Goal: Task Accomplishment & Management: Manage account settings

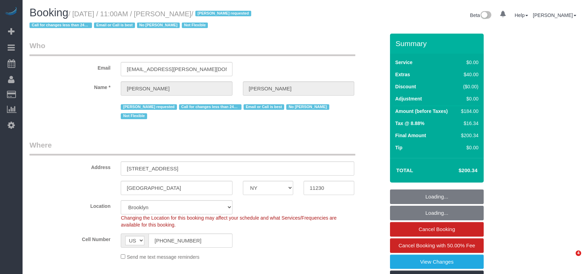
select select "NY"
select select "number:89"
select select "number:90"
select select "number:15"
select select "number:5"
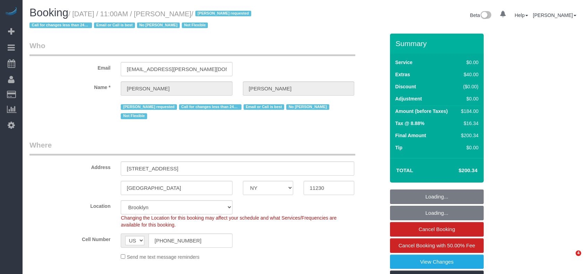
select select "object:990"
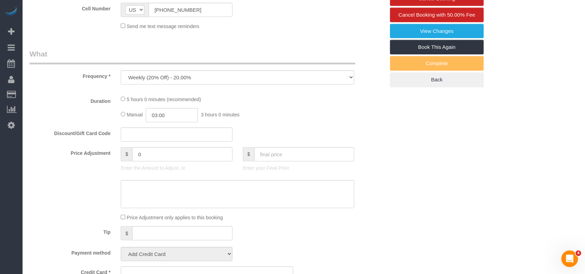
select select "string:stripe-pm_1QmKY94VGloSiKo7nTMEHlKd"
select select "2"
select select "spot1"
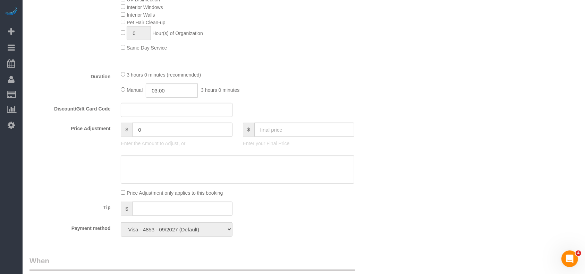
scroll to position [416, 0]
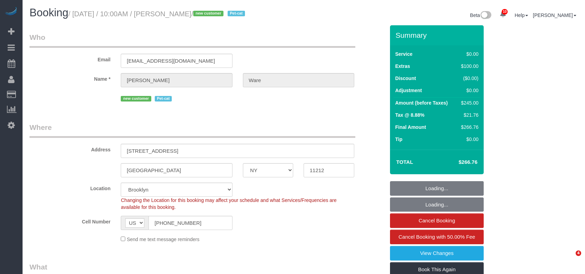
select select "NY"
select select "1"
select select "spot1"
select select "number:89"
select select "number:72"
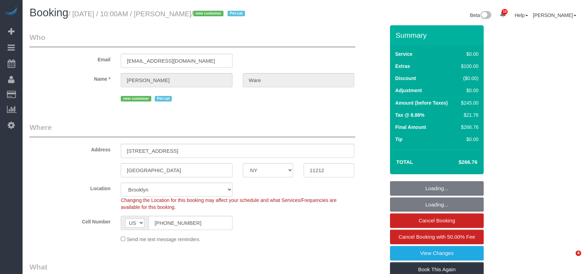
select select "number:14"
select select "number:5"
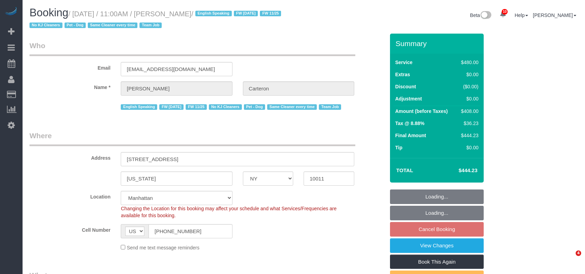
select select "NY"
select select "180"
select select "spot4"
select select "number:89"
select select "number:90"
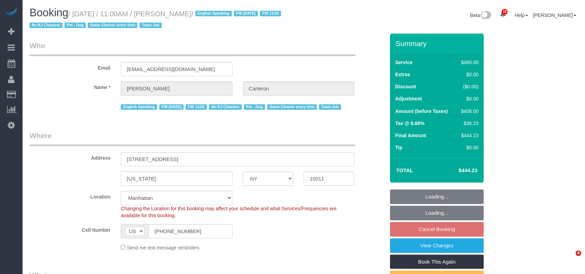
select select "number:13"
select select "number:5"
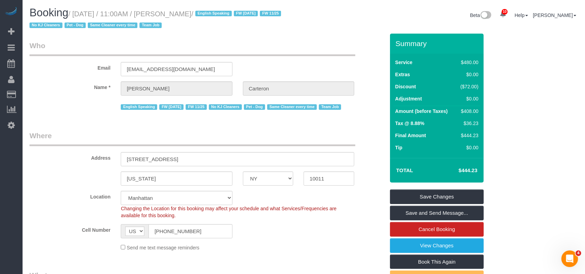
drag, startPoint x: 74, startPoint y: 15, endPoint x: 209, endPoint y: 11, distance: 135.3
click at [209, 11] on small "/ August 18, 2025 / 11:00AM / Gino Carteron / English Speaking FW 02/17/2025 FW…" at bounding box center [155, 19] width 253 height 19
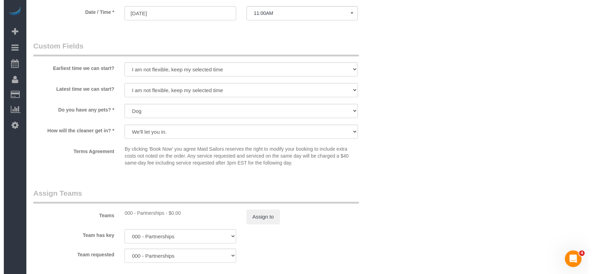
scroll to position [693, 0]
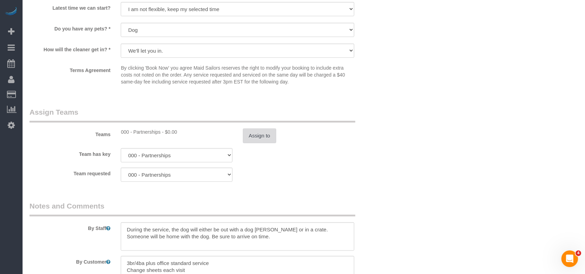
click at [245, 133] on button "Assign to" at bounding box center [259, 136] width 33 height 15
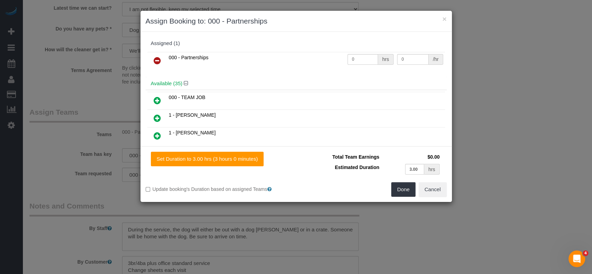
drag, startPoint x: 158, startPoint y: 59, endPoint x: 293, endPoint y: 75, distance: 135.8
click at [159, 59] on icon at bounding box center [157, 61] width 7 height 8
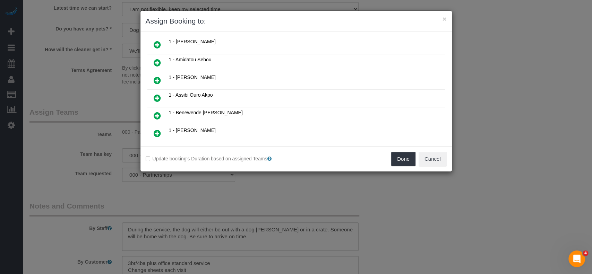
scroll to position [185, 0]
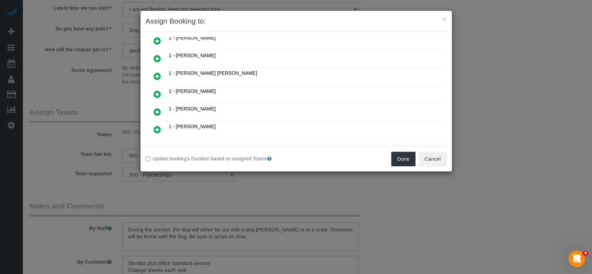
click at [155, 90] on icon at bounding box center [157, 94] width 7 height 8
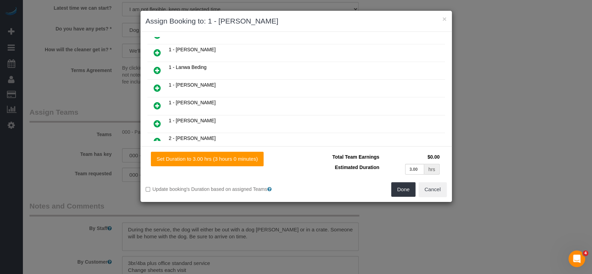
scroll to position [294, 0]
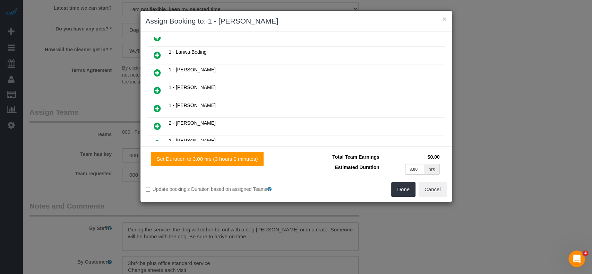
click at [155, 86] on icon at bounding box center [157, 90] width 7 height 8
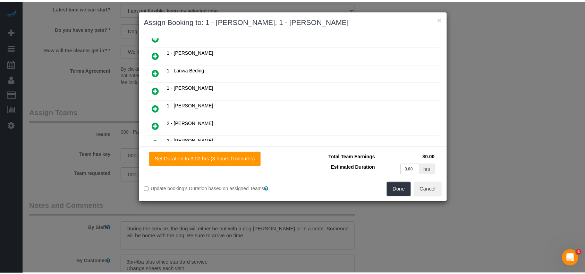
scroll to position [311, 0]
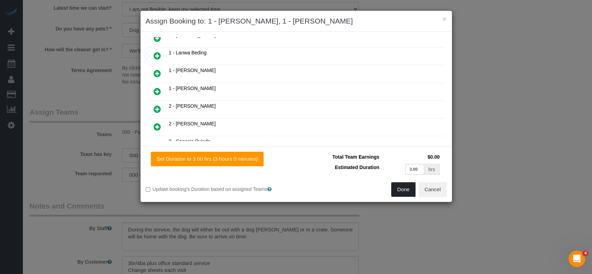
click at [401, 190] on button "Done" at bounding box center [403, 189] width 24 height 15
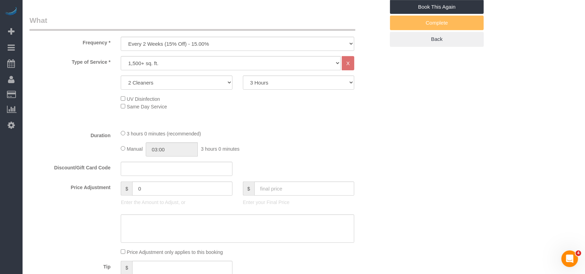
scroll to position [185, 0]
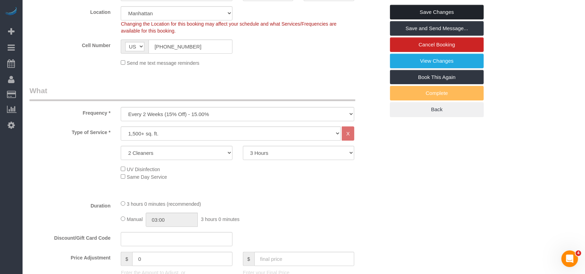
click at [469, 8] on link "Save Changes" at bounding box center [437, 12] width 94 height 15
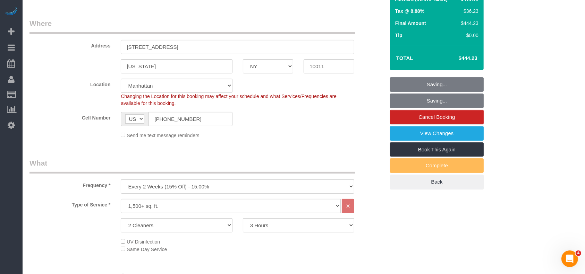
scroll to position [0, 0]
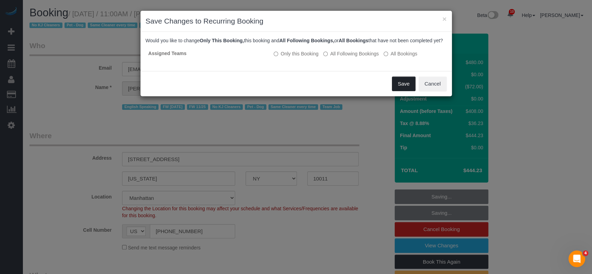
click at [399, 88] on button "Save" at bounding box center [404, 84] width 24 height 15
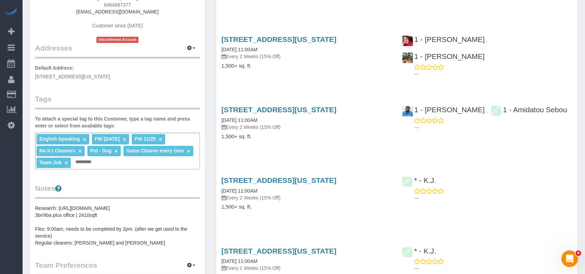
scroll to position [46, 0]
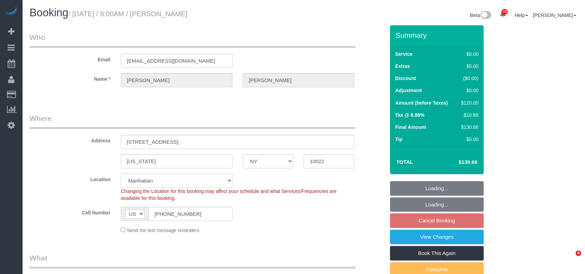
select select "NY"
select select "spot1"
select select "number:56"
select select "number:75"
select select "number:15"
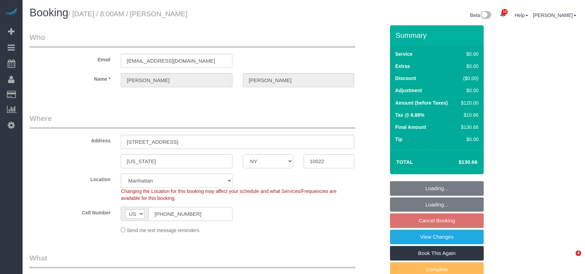
select select "number:5"
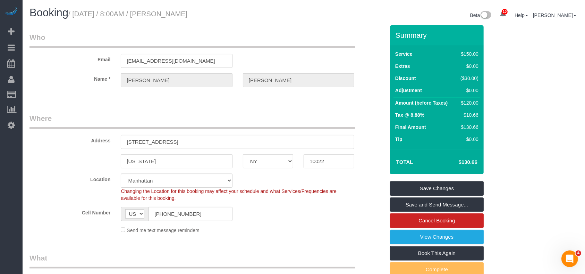
drag, startPoint x: 74, startPoint y: 15, endPoint x: 211, endPoint y: 12, distance: 136.6
click at [211, 12] on h1 "Booking / August 18, 2025 / 8:00AM / Evelyn Cundy" at bounding box center [163, 13] width 269 height 12
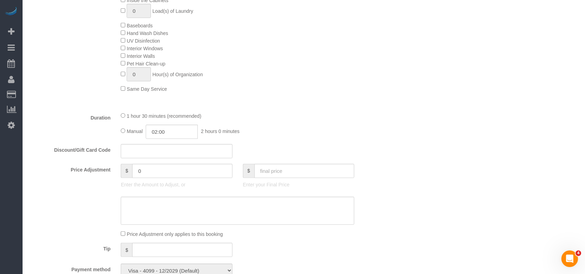
scroll to position [462, 0]
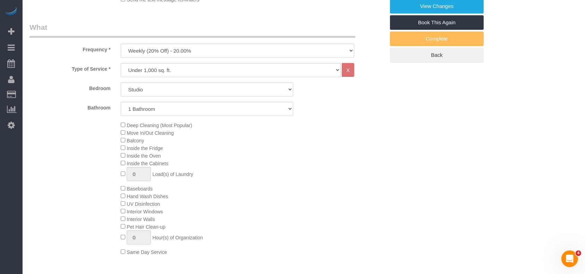
select select "spot60"
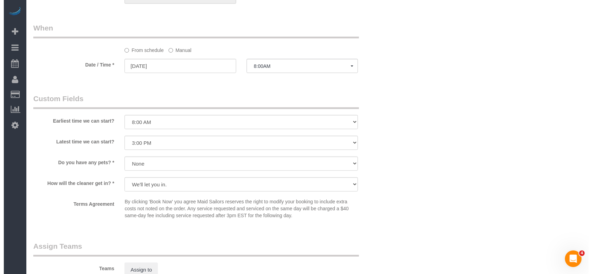
scroll to position [740, 0]
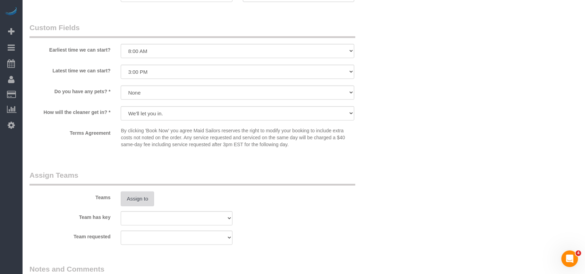
click at [135, 201] on button "Assign to" at bounding box center [137, 199] width 33 height 15
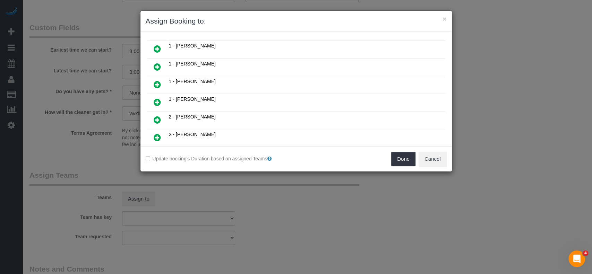
scroll to position [92, 0]
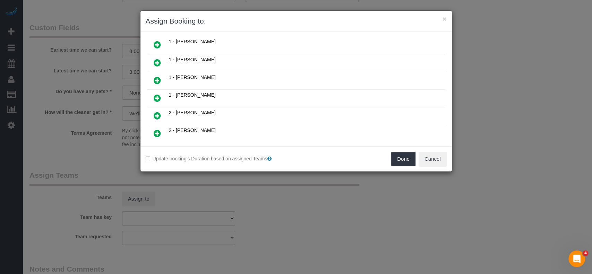
drag, startPoint x: 154, startPoint y: 93, endPoint x: 178, endPoint y: 90, distance: 24.1
click at [154, 94] on icon at bounding box center [157, 98] width 7 height 8
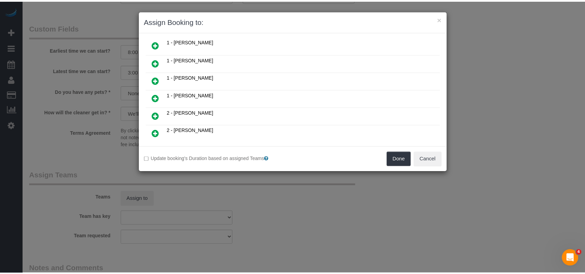
scroll to position [109, 0]
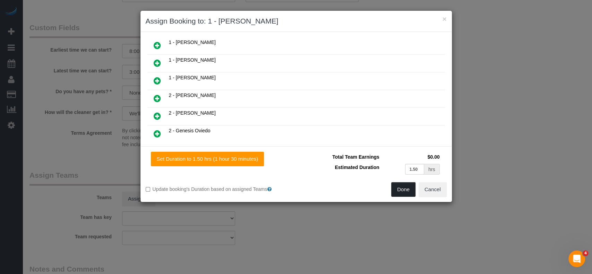
drag, startPoint x: 397, startPoint y: 189, endPoint x: 398, endPoint y: 184, distance: 4.6
click at [396, 189] on button "Done" at bounding box center [403, 189] width 24 height 15
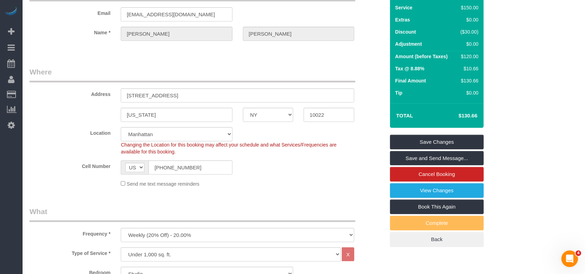
scroll to position [46, 0]
click at [449, 140] on link "Save Changes" at bounding box center [437, 142] width 94 height 15
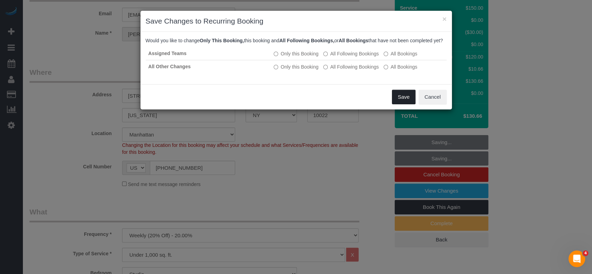
click at [396, 102] on button "Save" at bounding box center [404, 97] width 24 height 15
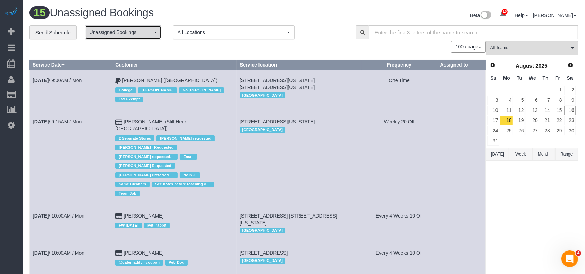
click at [148, 35] on span "Unassigned Bookings" at bounding box center [120, 32] width 63 height 7
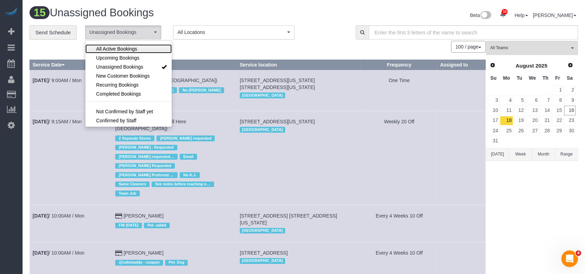
click at [133, 49] on span "All Active Bookings" at bounding box center [116, 48] width 41 height 7
select select "***"
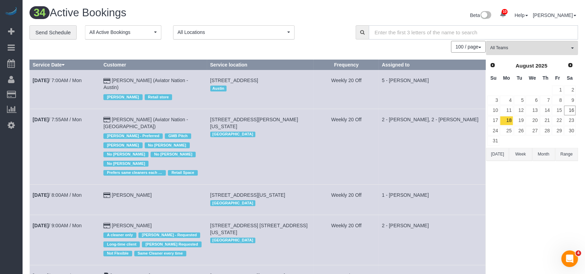
click at [453, 33] on input "text" at bounding box center [473, 32] width 209 height 14
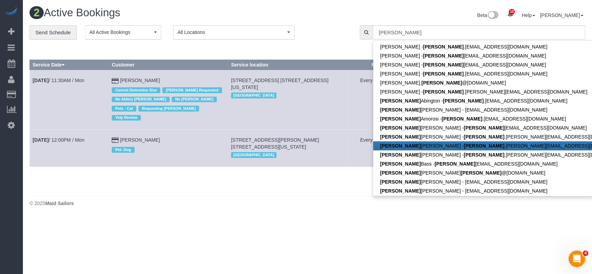
click at [130, 75] on td "Alexandra Roseman Cannot Determine Size Ingrid Malasi Requested No Aldery Morri…" at bounding box center [168, 100] width 119 height 60
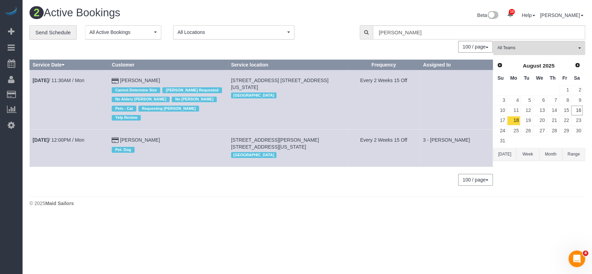
drag, startPoint x: 31, startPoint y: 73, endPoint x: 186, endPoint y: 79, distance: 154.7
click at [186, 79] on tr "Aug 18th / 11:30AM / Mon Alexandra Roseman Cannot Determine Size Ingrid Malasi …" at bounding box center [261, 100] width 463 height 60
copy tr "Aug 18th / 11:30AM / Mon Alexandra Roseman"
click at [415, 35] on input "alexandra" at bounding box center [479, 32] width 212 height 14
type input "a"
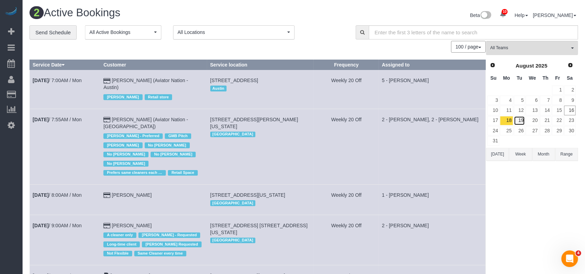
click at [524, 119] on link "19" at bounding box center [518, 120] width 11 height 9
click at [523, 119] on link "19" at bounding box center [518, 120] width 11 height 9
click at [509, 121] on link "18" at bounding box center [506, 120] width 13 height 9
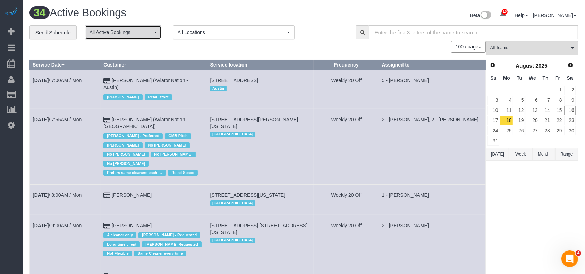
click at [145, 31] on span "All Active Bookings" at bounding box center [120, 32] width 63 height 7
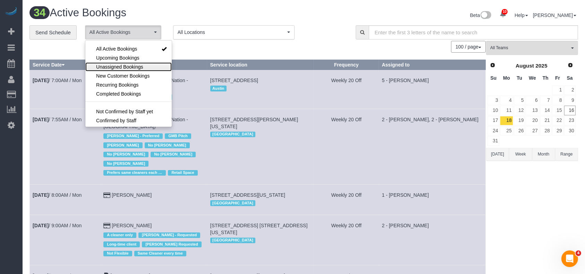
click at [116, 65] on span "Unassigned Bookings" at bounding box center [119, 66] width 47 height 7
select select "**********"
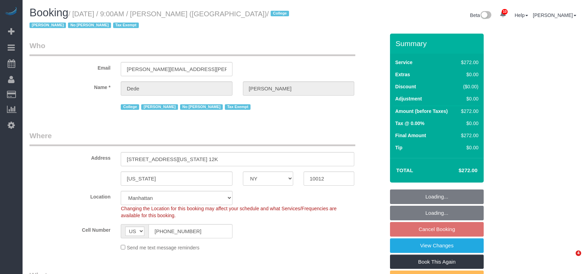
select select "NY"
select select "240"
select select "spot2"
select select "number:56"
select select "number:79"
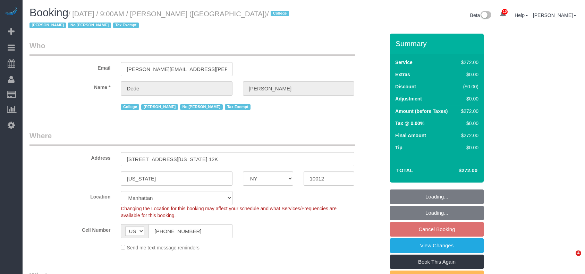
select select "number:15"
select select "number:6"
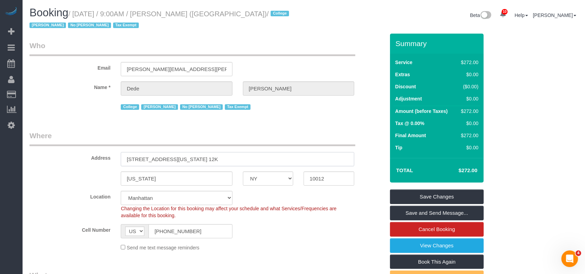
drag, startPoint x: 126, startPoint y: 159, endPoint x: 195, endPoint y: 158, distance: 69.3
click at [195, 158] on input "[STREET_ADDRESS][US_STATE] 12K" at bounding box center [237, 159] width 233 height 14
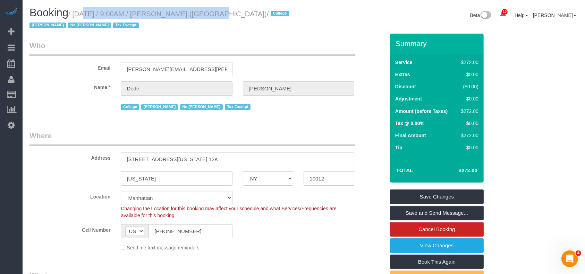
drag, startPoint x: 73, startPoint y: 13, endPoint x: 199, endPoint y: 14, distance: 125.5
click at [199, 14] on small "/ [DATE] / 9:00AM / [PERSON_NAME] ([GEOGRAPHIC_DATA]) / College [PERSON_NAME] N…" at bounding box center [159, 19] width 261 height 19
copy small "[DATE] / 9:00AM / [PERSON_NAME]"
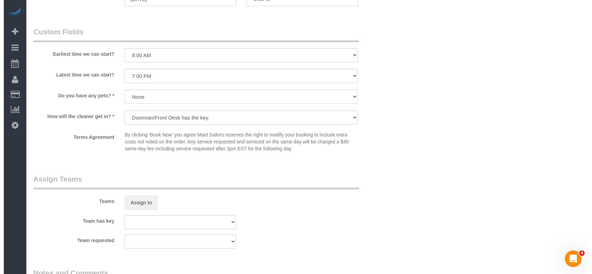
scroll to position [693, 0]
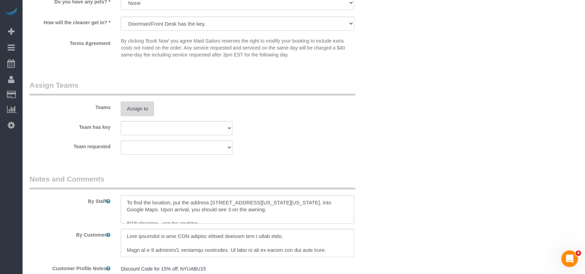
click at [138, 111] on button "Assign to" at bounding box center [137, 109] width 33 height 15
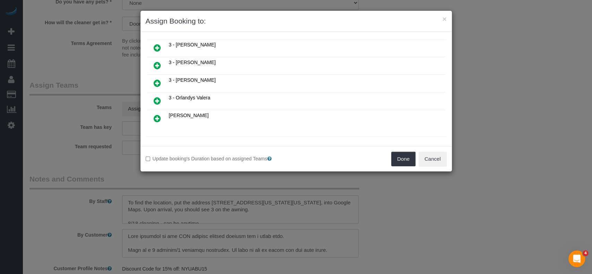
scroll to position [516, 0]
click at [193, 140] on icon at bounding box center [192, 142] width 4 height 5
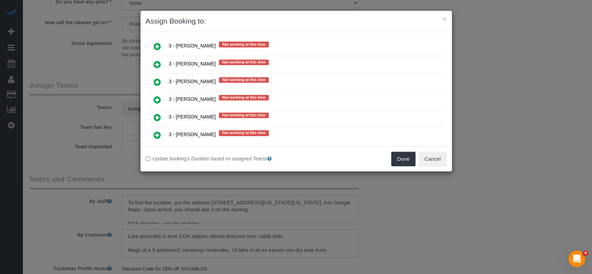
scroll to position [1210, 0]
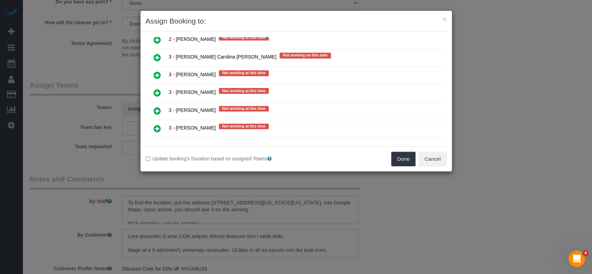
click at [158, 89] on icon at bounding box center [157, 93] width 7 height 8
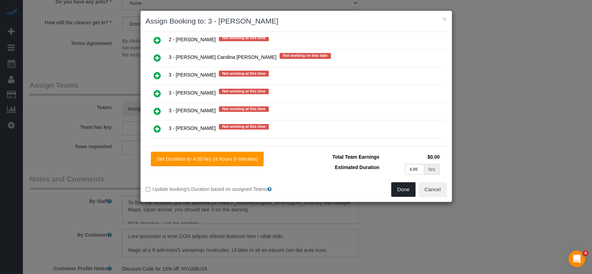
click at [400, 188] on button "Done" at bounding box center [403, 189] width 24 height 15
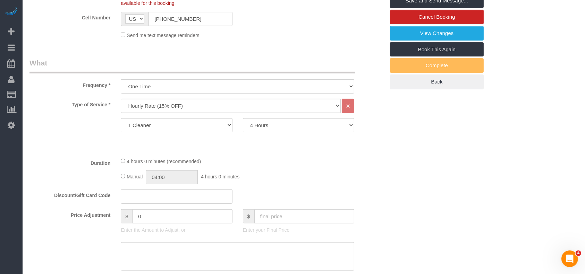
scroll to position [0, 0]
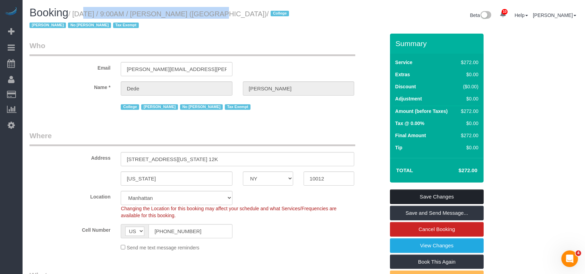
click at [439, 193] on link "Save Changes" at bounding box center [437, 197] width 94 height 15
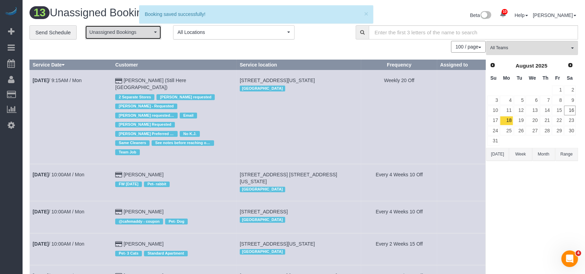
click at [146, 31] on span "Unassigned Bookings" at bounding box center [120, 32] width 63 height 7
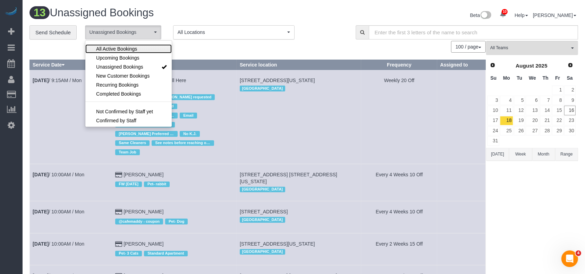
drag, startPoint x: 127, startPoint y: 50, endPoint x: 197, endPoint y: 51, distance: 69.7
click at [128, 49] on span "All Active Bookings" at bounding box center [116, 48] width 41 height 7
click at [204, 51] on div "100 / page 10 / page 20 / page 30 / page 40 / page 50 / page 100 / page" at bounding box center [257, 47] width 456 height 12
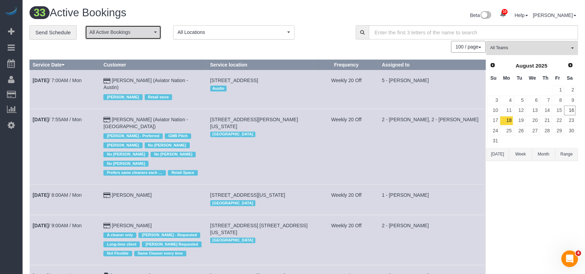
click at [141, 31] on span "All Active Bookings" at bounding box center [120, 32] width 63 height 7
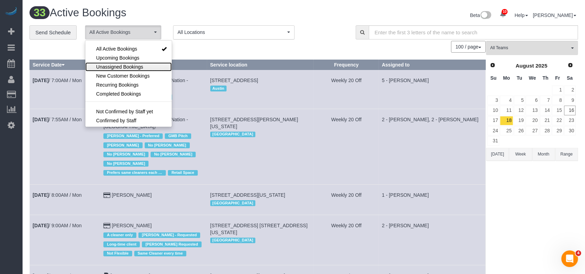
click at [127, 68] on span "Unassigned Bookings" at bounding box center [119, 66] width 47 height 7
select select "**********"
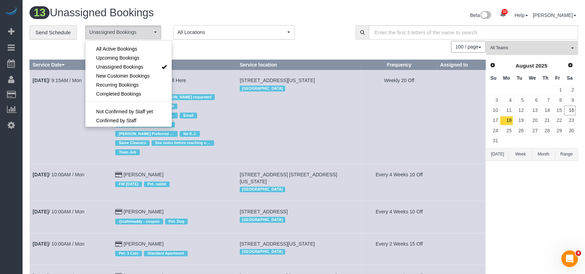
click at [285, 101] on td "905 Madison Avenue, New York, NY 10021 Manhattan" at bounding box center [298, 117] width 124 height 94
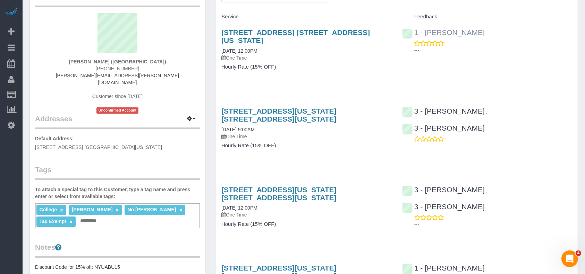
scroll to position [327, 0]
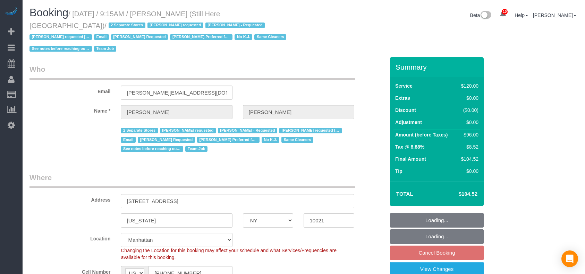
select select "NY"
select select "90"
select select "string:stripe-pm_1Oyz8t4VGloSiKo71skqOF54"
select select "number:89"
select select "number:90"
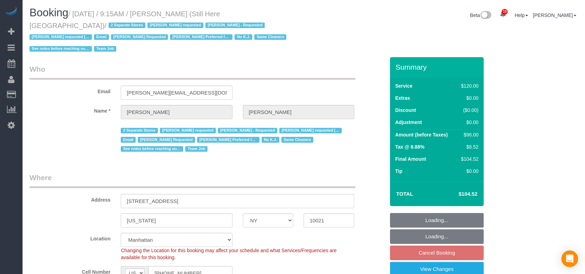
select select "number:15"
select select "number:5"
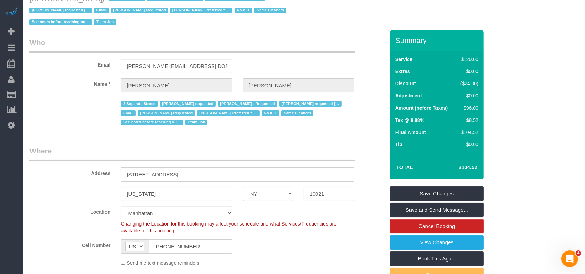
scroll to position [46, 0]
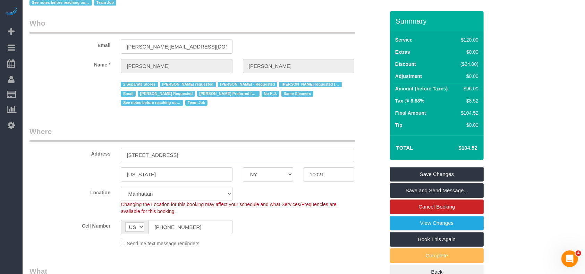
drag, startPoint x: 165, startPoint y: 145, endPoint x: 179, endPoint y: 143, distance: 13.6
click at [179, 148] on input "[STREET_ADDRESS]" at bounding box center [237, 155] width 233 height 14
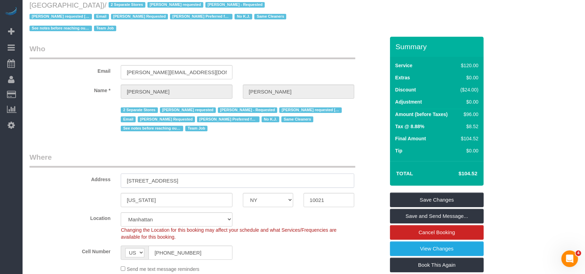
scroll to position [0, 0]
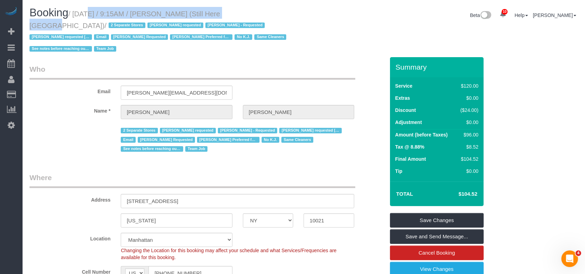
drag, startPoint x: 88, startPoint y: 14, endPoint x: 226, endPoint y: 15, distance: 138.0
click at [226, 15] on small "/ [DATE] / 9:15AM / [PERSON_NAME] (Still Here [GEOGRAPHIC_DATA]) / 2 Separate S…" at bounding box center [158, 31] width 259 height 43
copy small "[DATE] / 9:15AM / [PERSON_NAME]"
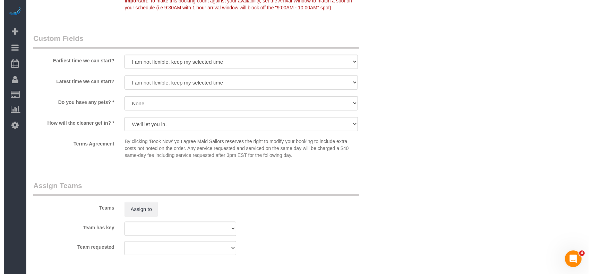
scroll to position [786, 0]
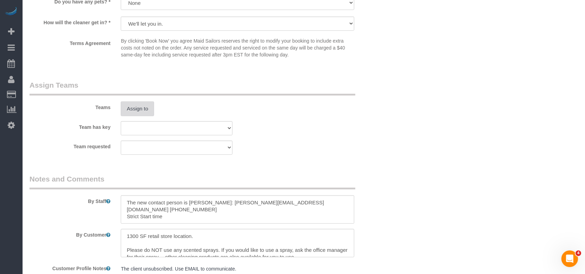
click at [141, 102] on button "Assign to" at bounding box center [137, 109] width 33 height 15
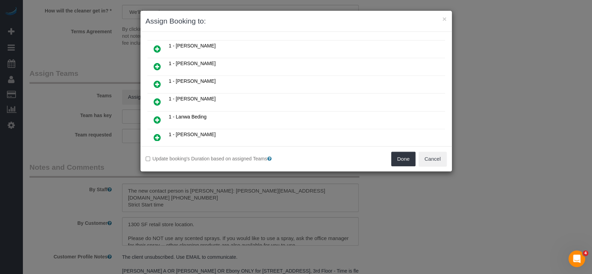
scroll to position [139, 0]
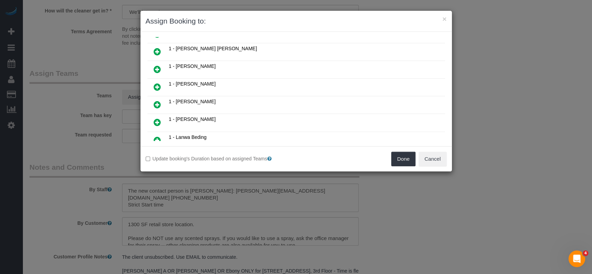
drag, startPoint x: 156, startPoint y: 80, endPoint x: 309, endPoint y: 110, distance: 155.4
click at [156, 83] on icon at bounding box center [157, 87] width 7 height 8
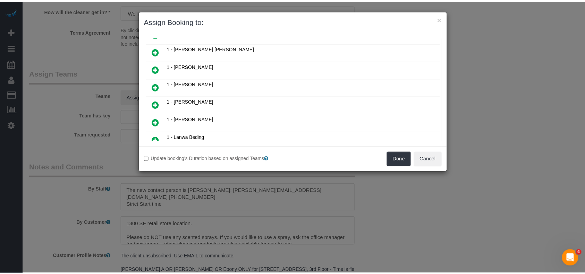
scroll to position [155, 0]
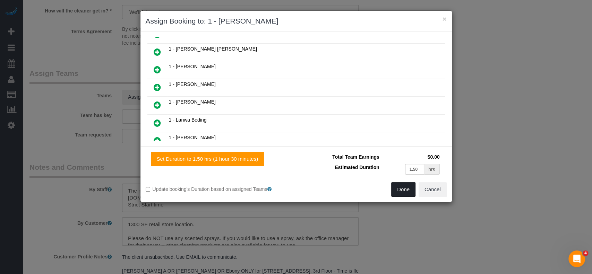
click at [406, 190] on button "Done" at bounding box center [403, 189] width 24 height 15
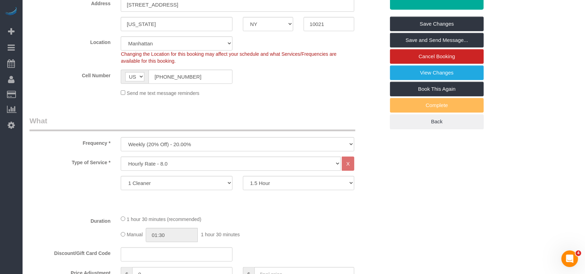
scroll to position [139, 0]
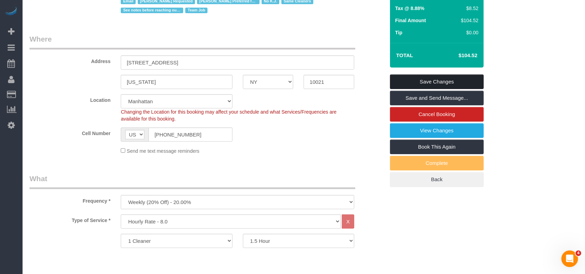
drag, startPoint x: 456, startPoint y: 66, endPoint x: 426, endPoint y: 65, distance: 29.5
click at [456, 75] on link "Save Changes" at bounding box center [437, 82] width 94 height 15
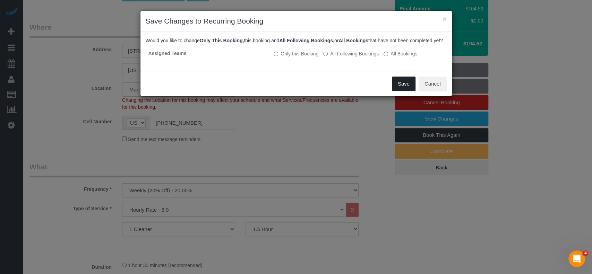
click at [399, 87] on button "Save" at bounding box center [404, 84] width 24 height 15
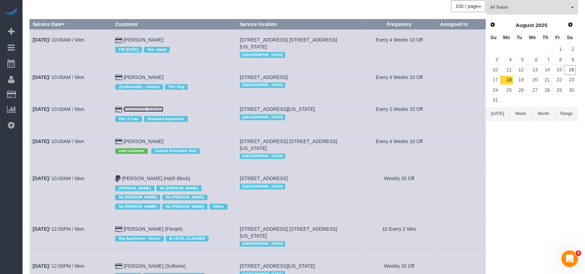
scroll to position [92, 0]
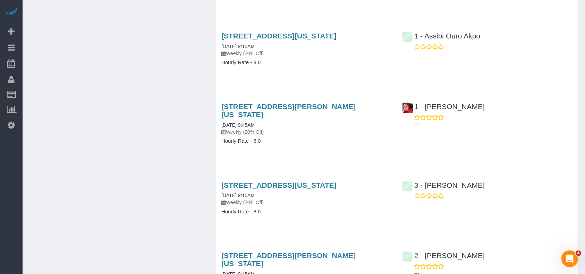
scroll to position [1142, 0]
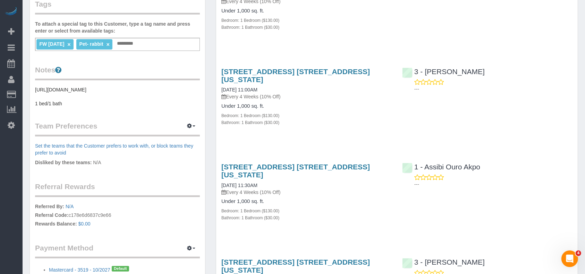
scroll to position [185, 0]
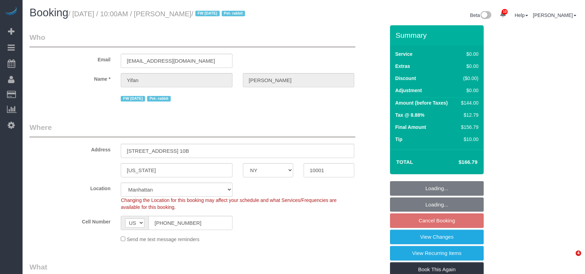
select select "NY"
select select "1"
select select "number:89"
select select "number:90"
select select "number:15"
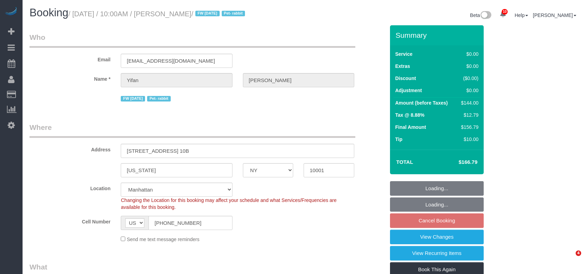
select select "number:6"
select select "spot3"
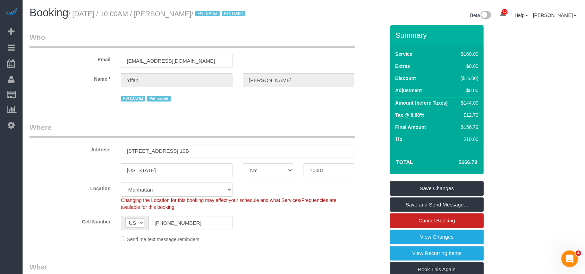
drag, startPoint x: 75, startPoint y: 15, endPoint x: 200, endPoint y: 14, distance: 124.5
click at [200, 14] on small "/ August 18, 2025 / 10:00AM / Yifan Zhao / FW 08/04/2024 Pet- rabbit" at bounding box center [157, 14] width 179 height 8
copy small "August 18, 2025 / 10:00AM / Yifan Zhao"
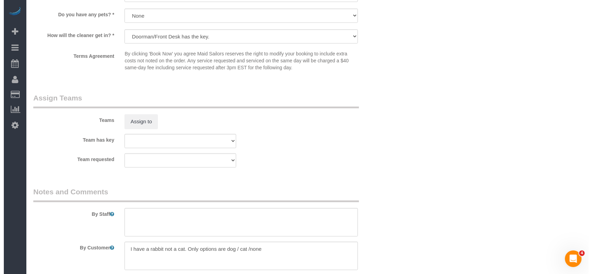
scroll to position [924, 0]
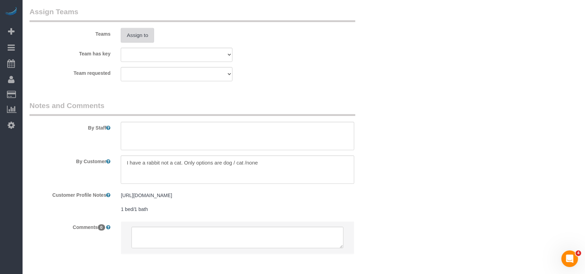
click at [141, 34] on button "Assign to" at bounding box center [137, 35] width 33 height 15
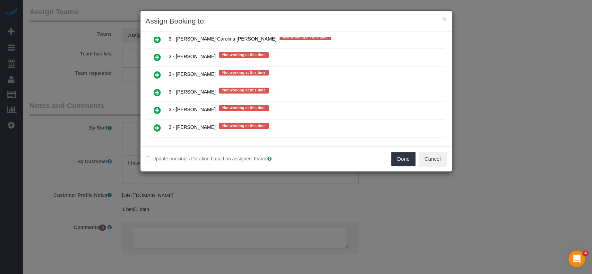
scroll to position [1156, 0]
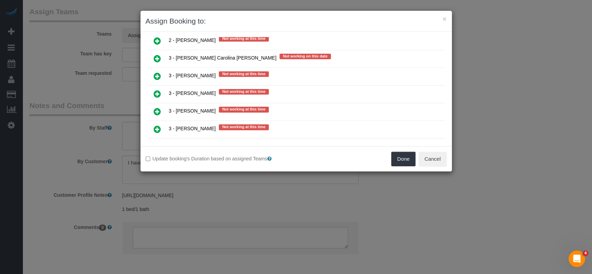
click at [155, 107] on icon at bounding box center [157, 111] width 7 height 8
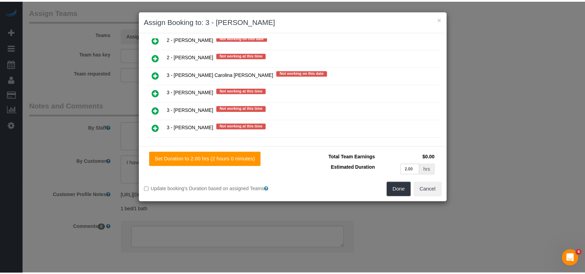
scroll to position [1172, 0]
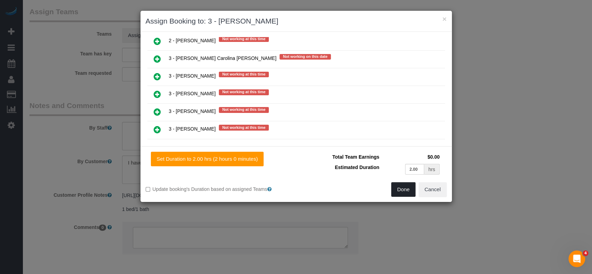
drag, startPoint x: 400, startPoint y: 190, endPoint x: 385, endPoint y: 180, distance: 18.3
click at [400, 189] on button "Done" at bounding box center [403, 189] width 24 height 15
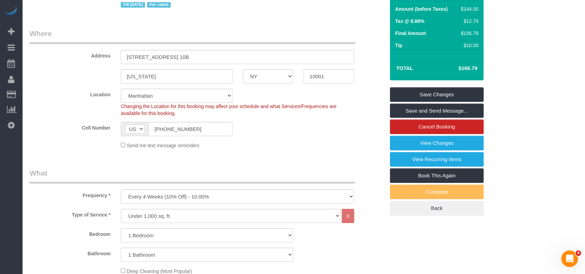
scroll to position [46, 0]
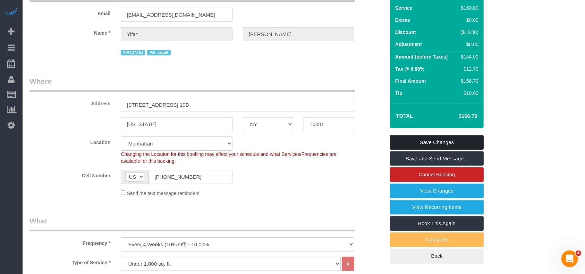
click at [447, 138] on link "Save Changes" at bounding box center [437, 142] width 94 height 15
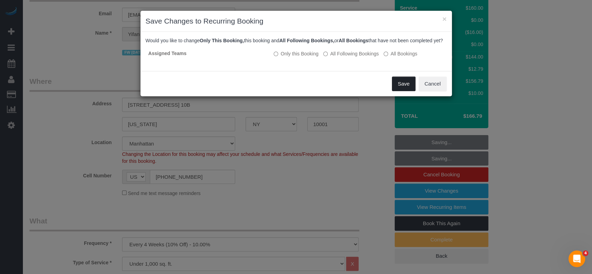
click at [402, 89] on button "Save" at bounding box center [404, 84] width 24 height 15
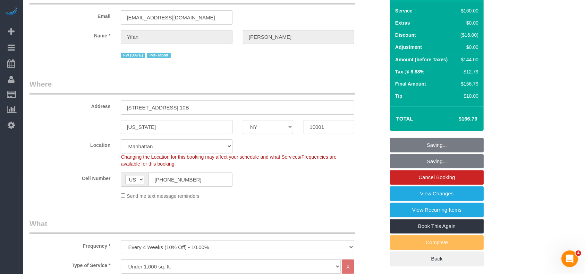
scroll to position [0, 0]
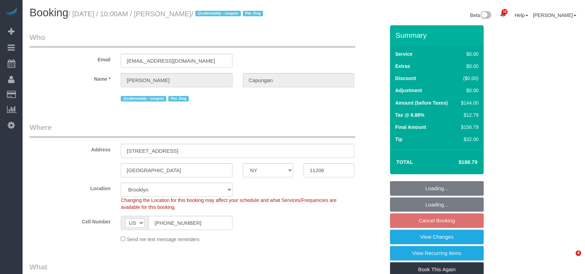
select select "NY"
select select "1"
select select "number:60"
select select "number:73"
select select "number:13"
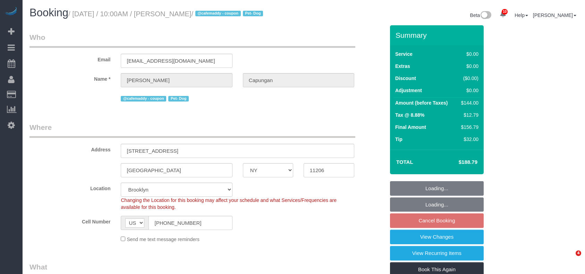
select select "number:5"
select select "spot63"
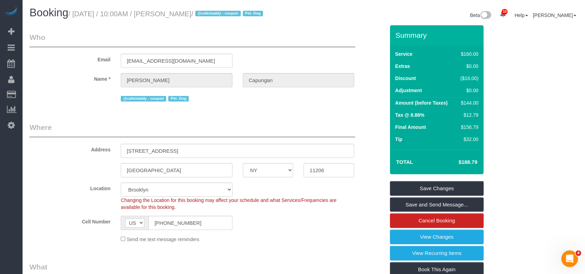
drag, startPoint x: 72, startPoint y: 14, endPoint x: 217, endPoint y: 13, distance: 145.3
click at [217, 13] on small "/ August 18, 2025 / 10:00AM / Sarah Capungan / @cafemaddy - coupon Pet- Dog" at bounding box center [166, 14] width 197 height 8
copy small "August 18, 2025 / 10:00AM / Sarah Capungan"
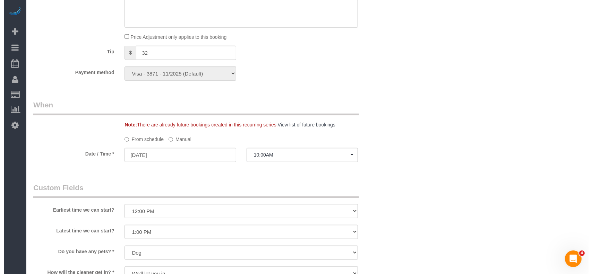
scroll to position [832, 0]
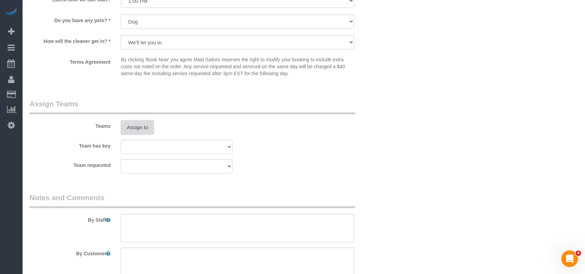
click at [139, 132] on button "Assign to" at bounding box center [137, 127] width 33 height 15
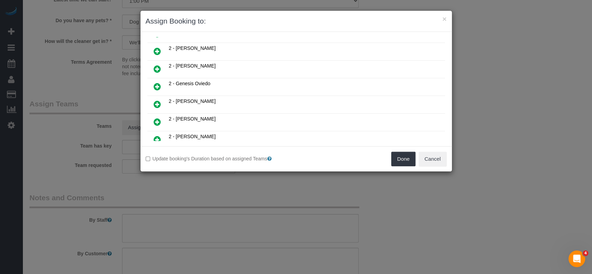
scroll to position [416, 0]
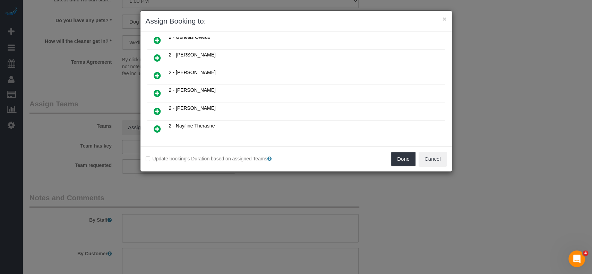
click at [157, 89] on icon at bounding box center [157, 93] width 7 height 8
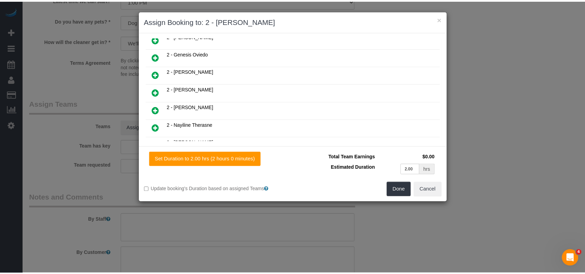
scroll to position [432, 0]
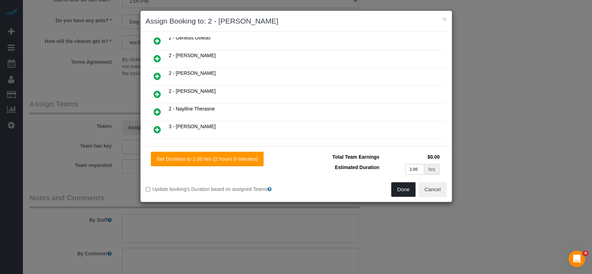
click at [399, 191] on button "Done" at bounding box center [403, 189] width 24 height 15
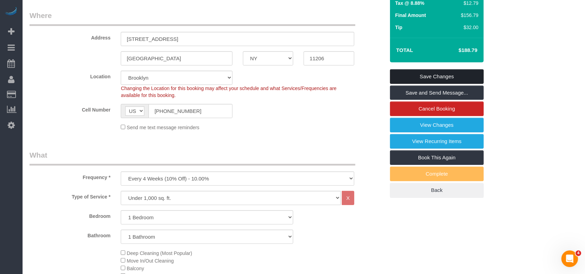
scroll to position [92, 0]
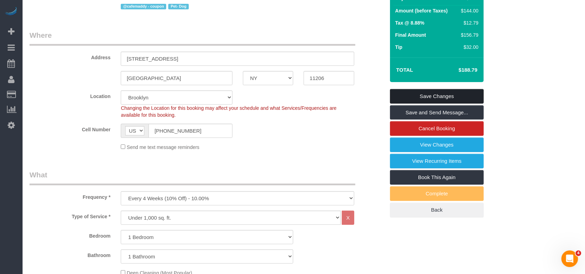
click at [452, 96] on link "Save Changes" at bounding box center [437, 96] width 94 height 15
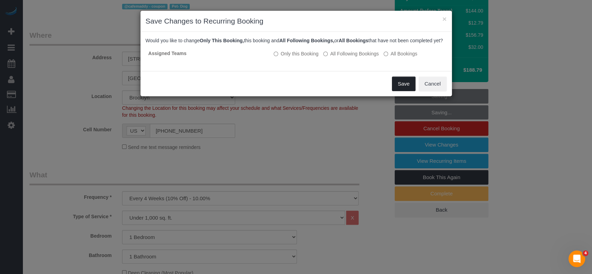
click at [405, 87] on button "Save" at bounding box center [404, 84] width 24 height 15
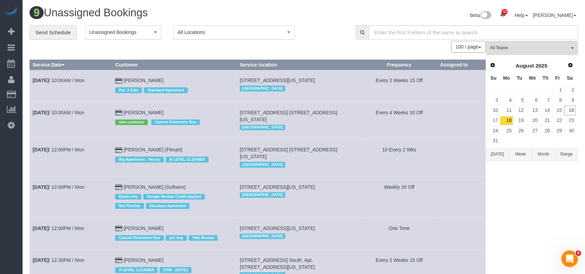
drag, startPoint x: 60, startPoint y: 107, endPoint x: 159, endPoint y: 108, distance: 99.5
click at [159, 108] on tr "Aug 18th / 10:00AM / Mon Elissa Esher new customer Cannot Determine Size 357 Ea…" at bounding box center [258, 120] width 456 height 37
copy tr "Aug 18th / 10:00AM / Mon Elissa Esher"
click at [208, 100] on td "Blaine Bentsen Pet- 3 Cats Standard Apartment" at bounding box center [174, 86] width 124 height 32
click at [153, 35] on button "Unassigned Bookings" at bounding box center [123, 32] width 76 height 14
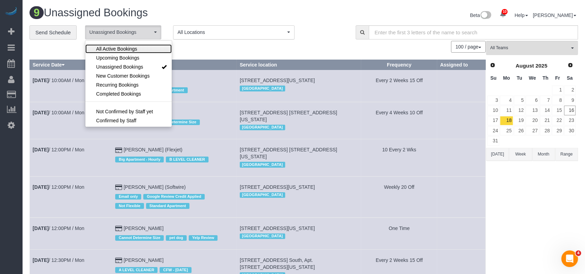
click at [120, 47] on span "All Active Bookings" at bounding box center [116, 48] width 41 height 7
select select "***"
click at [221, 44] on div "100 / page 10 / page 20 / page 30 / page 40 / page 50 / page 100 / page" at bounding box center [257, 47] width 456 height 12
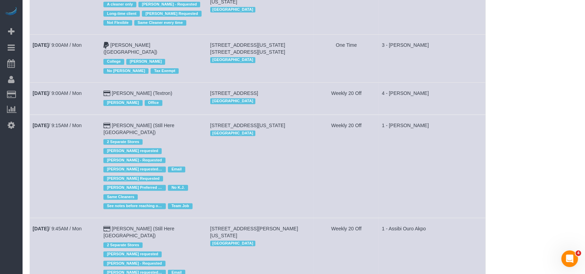
scroll to position [323, 0]
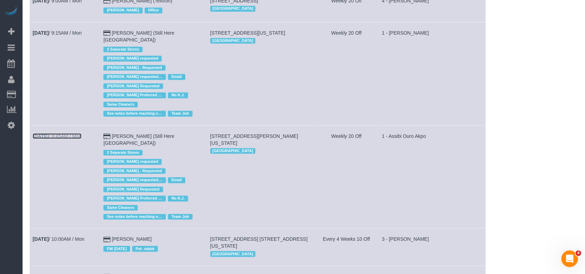
click at [74, 133] on link "Aug 18th / 9:45AM / Mon" at bounding box center [57, 136] width 49 height 6
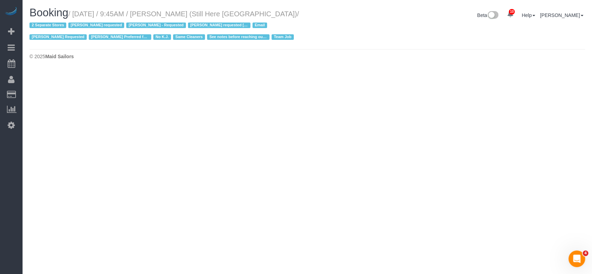
select select "NY"
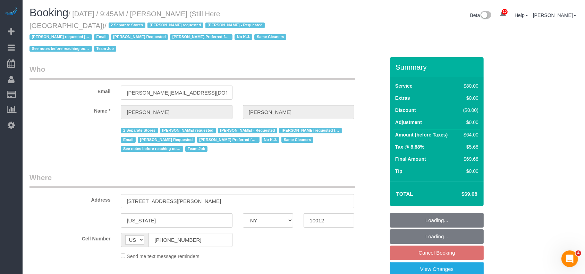
select select "object:4602"
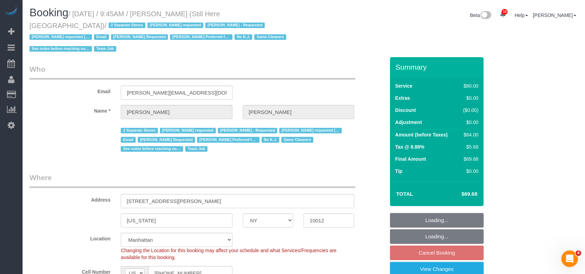
select select "string:stripe-pm_1Oyz8t4VGloSiKo71skqOF54"
select select "number:89"
select select "number:90"
select select "number:15"
select select "number:5"
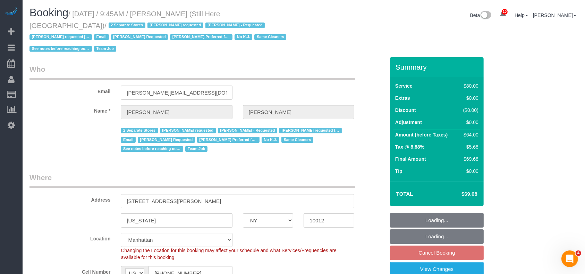
select select "object:5185"
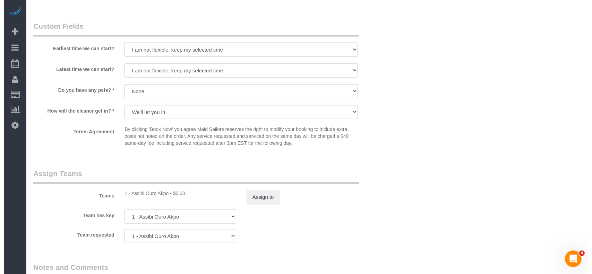
scroll to position [693, 0]
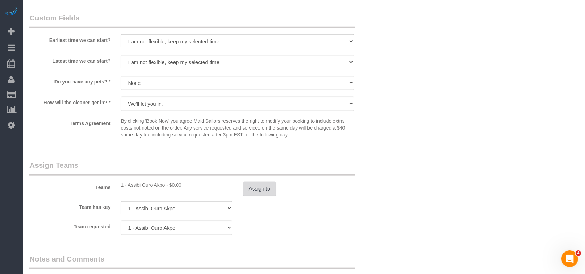
click at [265, 182] on button "Assign to" at bounding box center [259, 189] width 33 height 15
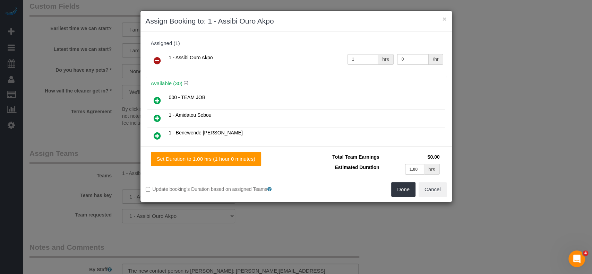
drag, startPoint x: 159, startPoint y: 58, endPoint x: 198, endPoint y: 58, distance: 38.5
click at [158, 58] on icon at bounding box center [157, 61] width 7 height 8
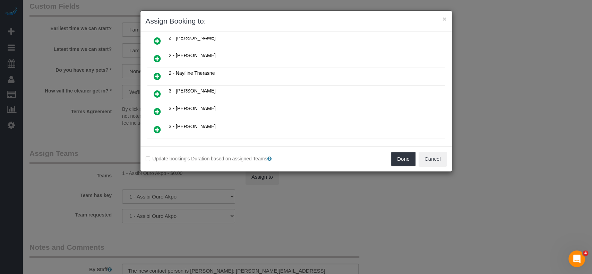
scroll to position [416, 0]
click at [158, 107] on icon at bounding box center [157, 111] width 7 height 8
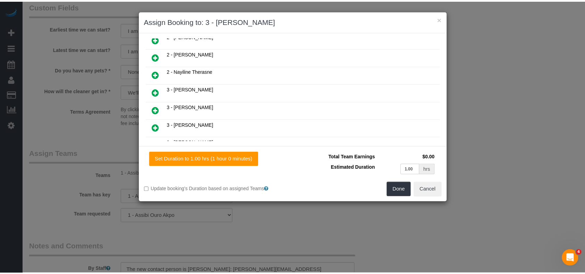
scroll to position [432, 0]
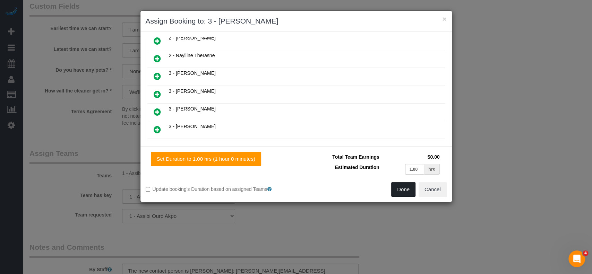
click at [403, 191] on button "Done" at bounding box center [403, 189] width 24 height 15
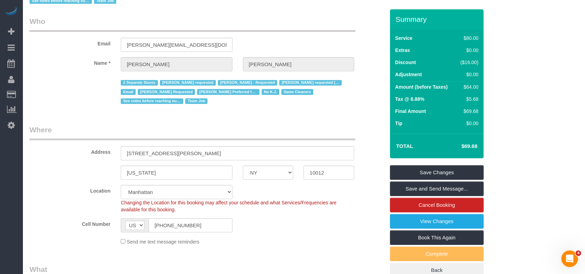
scroll to position [0, 0]
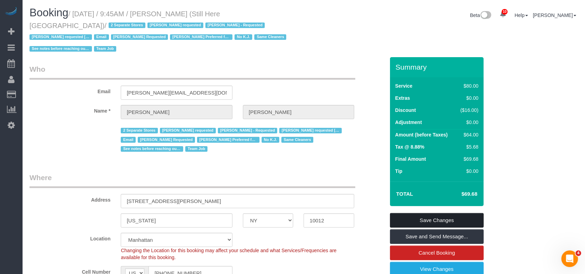
click at [459, 213] on link "Save Changes" at bounding box center [437, 220] width 94 height 15
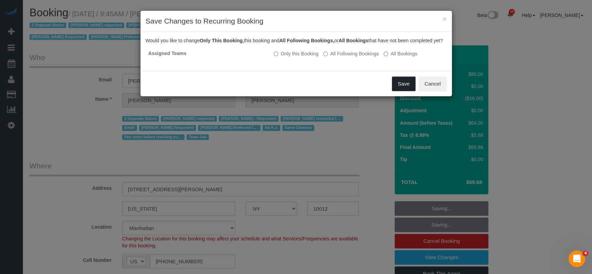
click at [399, 85] on button "Save" at bounding box center [404, 84] width 24 height 15
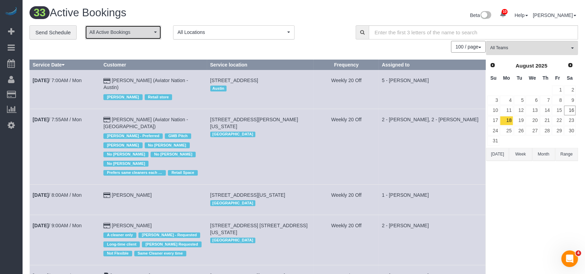
click at [154, 32] on span "button" at bounding box center [155, 32] width 3 height 1
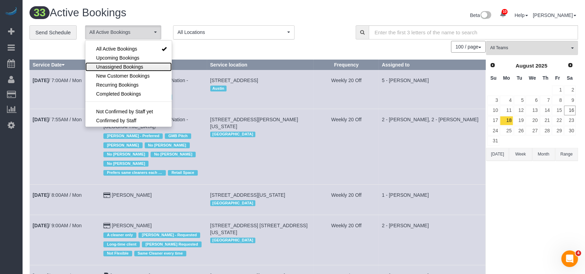
drag, startPoint x: 135, startPoint y: 65, endPoint x: 183, endPoint y: 31, distance: 59.2
click at [136, 65] on span "Unassigned Bookings" at bounding box center [119, 66] width 47 height 7
select select "**********"
click at [194, 15] on h1 "33 Active Bookings" at bounding box center [163, 13] width 269 height 12
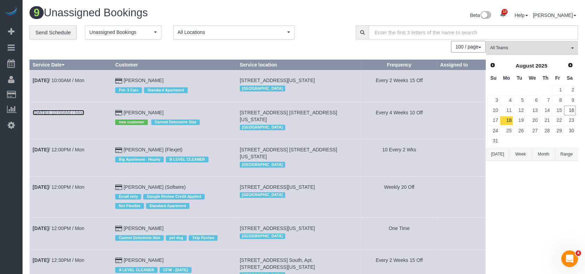
click at [84, 112] on link "Aug 18th / 10:00AM / Mon" at bounding box center [59, 113] width 52 height 6
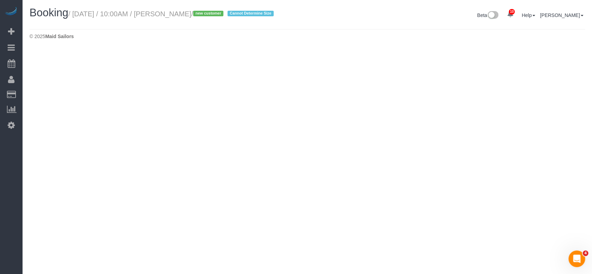
select select "NY"
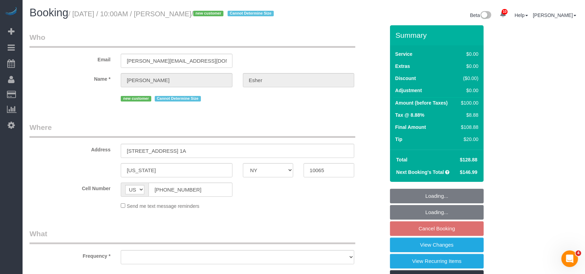
select select "object:8619"
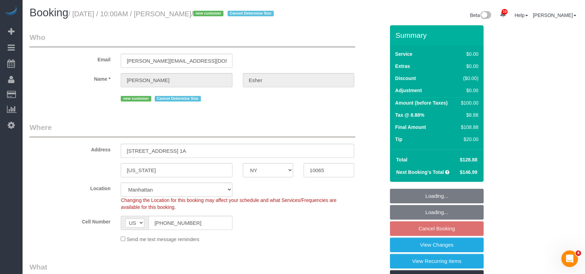
select select "string:stripe-pm_1RsuKv4VGloSiKo70PRYzMVa"
select select "object:8627"
select select "number:57"
select select "number:71"
select select "number:15"
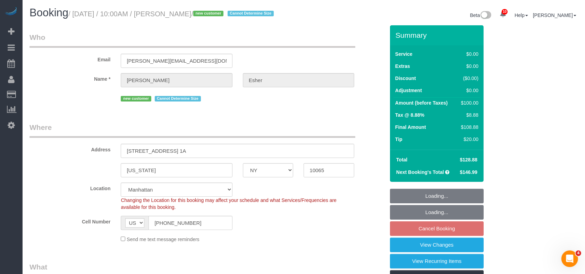
select select "number:5"
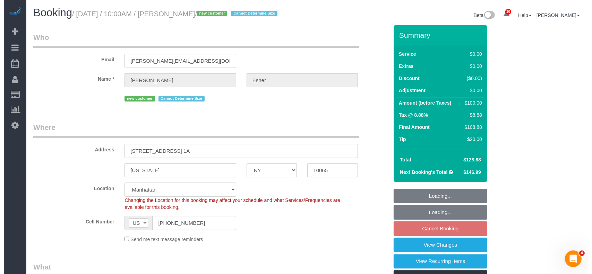
scroll to position [92, 0]
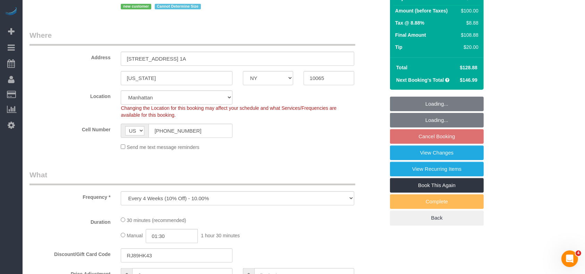
select select "spot182"
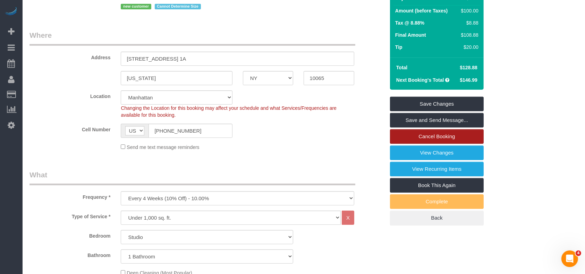
click at [458, 135] on link "Cancel Booking" at bounding box center [437, 136] width 94 height 15
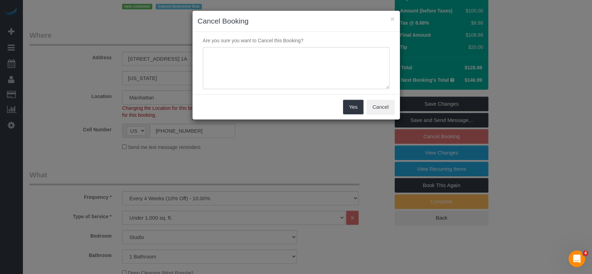
click at [274, 57] on textarea at bounding box center [296, 68] width 187 height 42
click at [383, 107] on button "Cancel" at bounding box center [380, 107] width 28 height 15
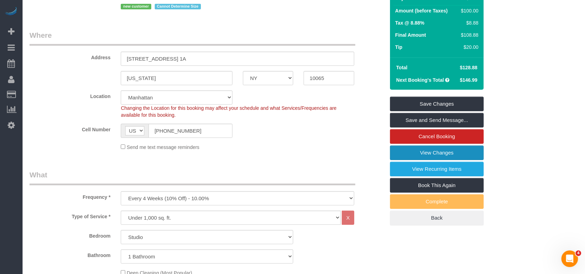
click at [456, 155] on link "View Changes" at bounding box center [437, 153] width 94 height 15
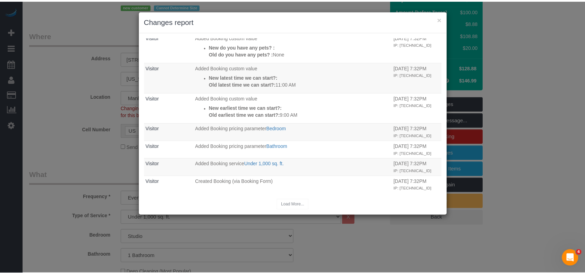
scroll to position [241, 0]
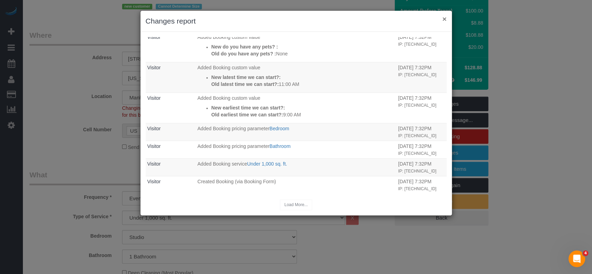
click at [446, 19] on button "×" at bounding box center [444, 18] width 4 height 7
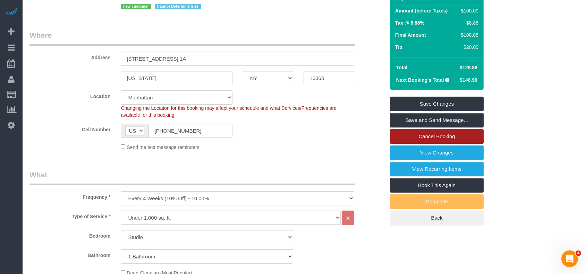
click at [449, 132] on link "Cancel Booking" at bounding box center [437, 136] width 94 height 15
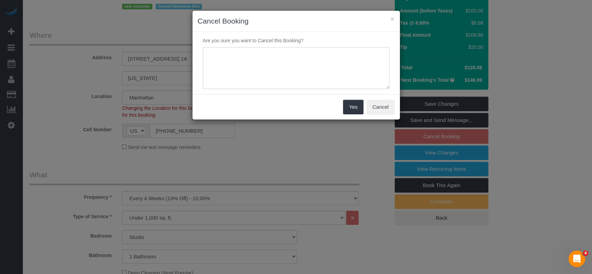
click at [233, 58] on textarea at bounding box center [296, 68] width 187 height 42
type textarea "Cancelled"
click at [348, 105] on button "Yes" at bounding box center [353, 107] width 20 height 15
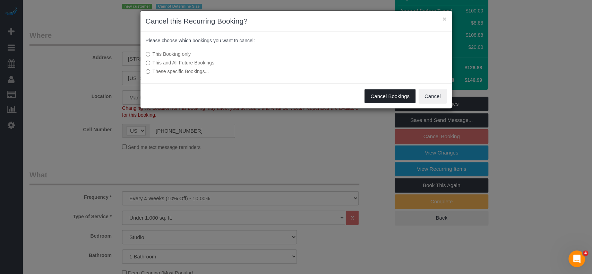
click at [385, 95] on button "Cancel Bookings" at bounding box center [389, 96] width 51 height 15
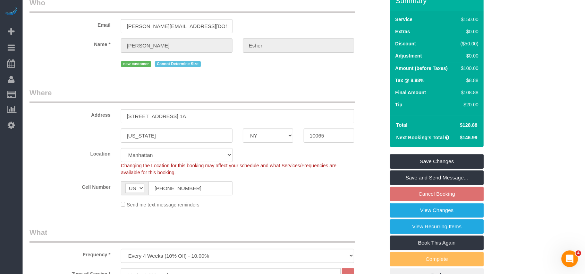
scroll to position [0, 0]
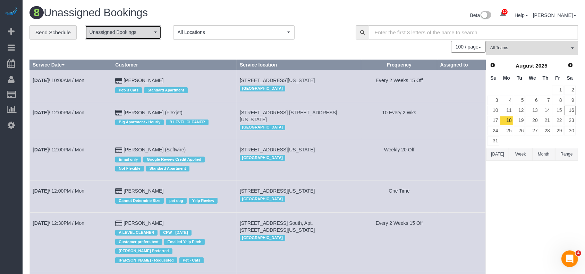
click at [144, 30] on span "Unassigned Bookings" at bounding box center [120, 32] width 63 height 7
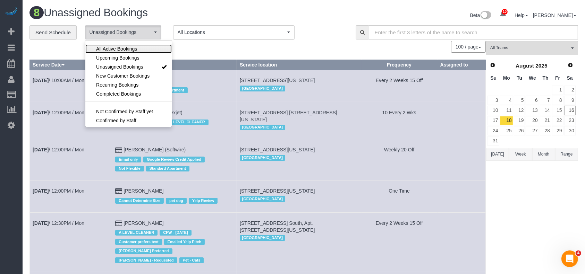
drag, startPoint x: 129, startPoint y: 46, endPoint x: 174, endPoint y: 47, distance: 45.4
click at [129, 46] on span "All Active Bookings" at bounding box center [116, 48] width 41 height 7
click at [202, 49] on div "100 / page 10 / page 20 / page 30 / page 40 / page 50 / page 100 / page" at bounding box center [257, 47] width 456 height 12
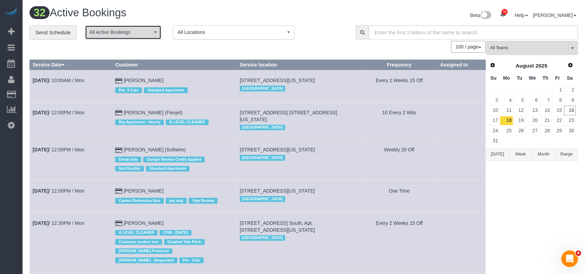
click at [148, 32] on span "All Active Bookings" at bounding box center [120, 32] width 63 height 7
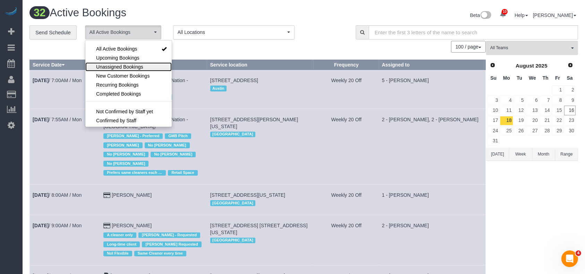
click at [123, 65] on span "Unassigned Bookings" at bounding box center [119, 66] width 47 height 7
select select "**********"
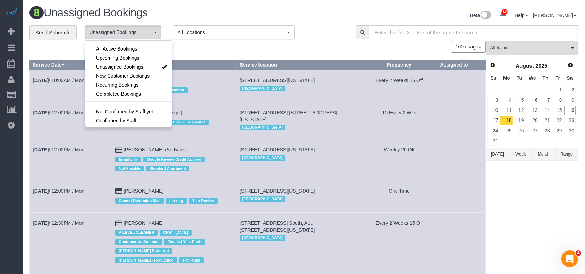
click at [225, 47] on div "100 / page 10 / page 20 / page 30 / page 40 / page 50 / page 100 / page" at bounding box center [257, 47] width 456 height 12
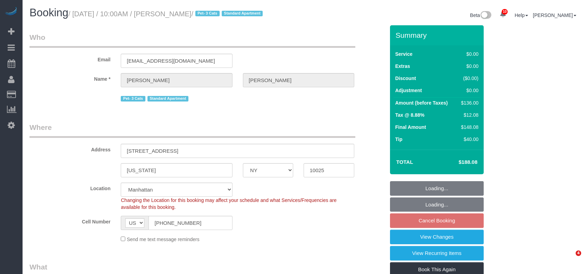
select select "NY"
select select "1"
select select "string:stripe-pm_1P8RUe4VGloSiKo7HuCvSYae"
select select "number:56"
select select "number:73"
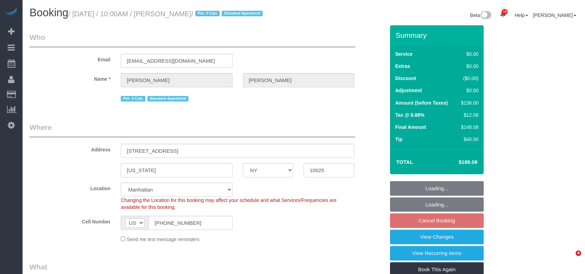
select select "number:14"
select select "number:6"
select select "spot62"
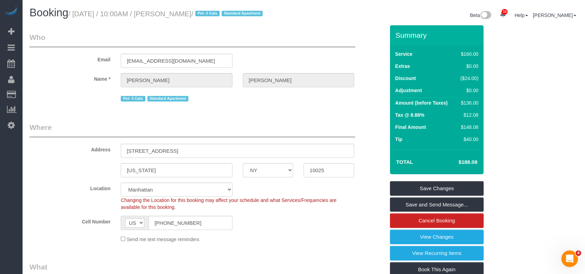
drag, startPoint x: 76, startPoint y: 14, endPoint x: 211, endPoint y: 16, distance: 135.2
click at [213, 15] on small "/ [DATE] / 10:00AM / [PERSON_NAME] / Pet- 3 Cats Standard Apartment" at bounding box center [166, 14] width 196 height 8
copy small "[DATE] / 10:00AM / [PERSON_NAME]"
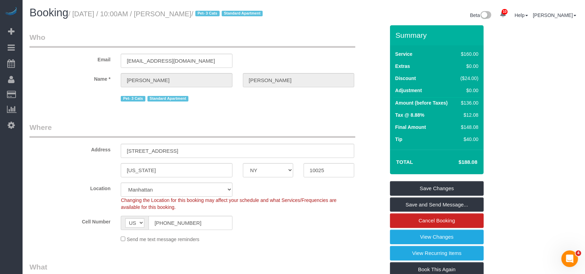
drag, startPoint x: 74, startPoint y: 13, endPoint x: 208, endPoint y: 12, distance: 134.2
click at [208, 12] on small "/ [DATE] / 10:00AM / [PERSON_NAME] / Pet- 3 Cats Standard Apartment" at bounding box center [166, 14] width 196 height 8
copy small "[DATE] / 10:00AM / [PERSON_NAME]"
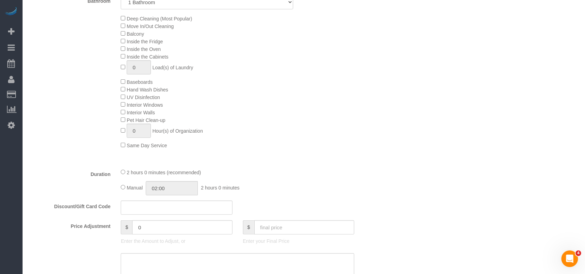
scroll to position [370, 0]
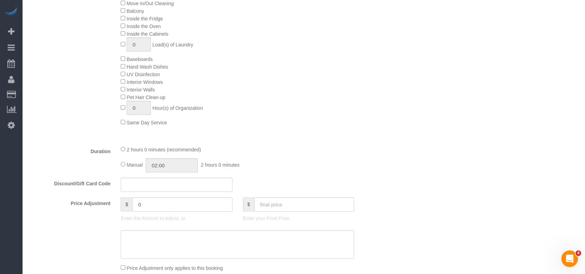
click at [388, 101] on div "Deep Cleaning (Most Popular) Move In/Out Cleaning Balcony Inside the Fridge Ins…" at bounding box center [252, 59] width 274 height 135
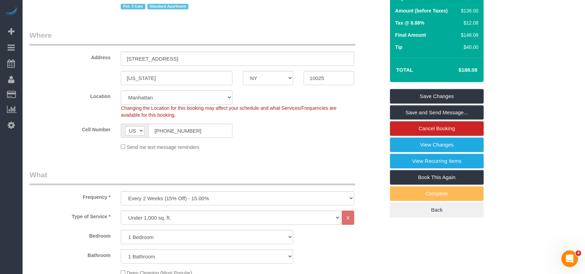
scroll to position [0, 0]
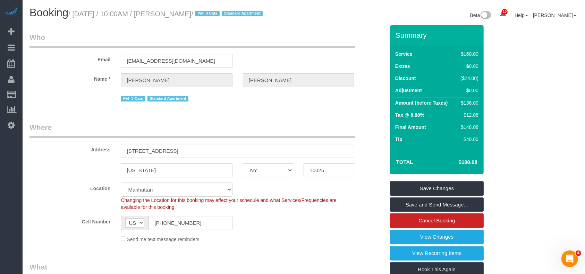
drag, startPoint x: 77, startPoint y: 15, endPoint x: 189, endPoint y: 16, distance: 112.0
click at [189, 16] on small "/ [DATE] / 10:00AM / [PERSON_NAME] / Pet- 3 Cats Standard Apartment" at bounding box center [166, 14] width 196 height 8
click at [218, 32] on legend "Who" at bounding box center [192, 40] width 326 height 16
drag, startPoint x: 74, startPoint y: 14, endPoint x: 215, endPoint y: 16, distance: 141.1
click at [215, 16] on small "/ [DATE] / 10:00AM / [PERSON_NAME] / Pet- 3 Cats Standard Apartment" at bounding box center [166, 14] width 196 height 8
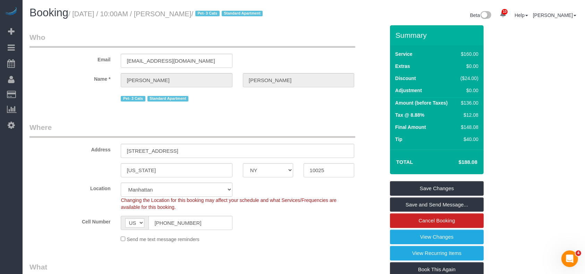
copy small "[DATE] / 10:00AM / [PERSON_NAME]"
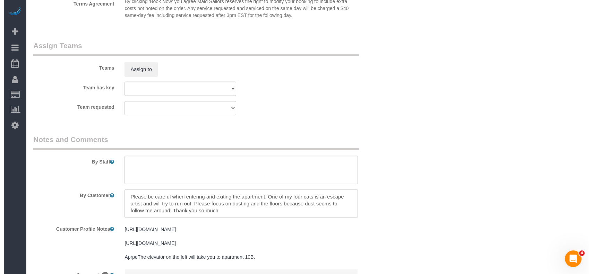
scroll to position [832, 0]
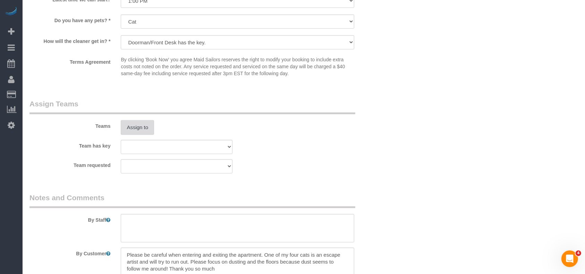
click at [131, 127] on button "Assign to" at bounding box center [137, 127] width 33 height 15
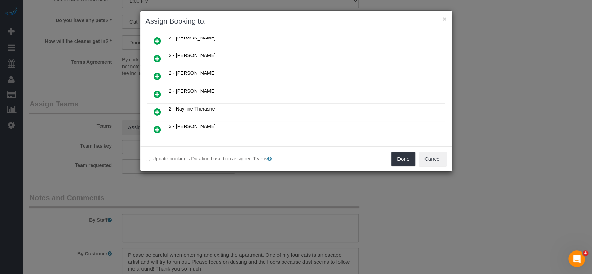
scroll to position [462, 0]
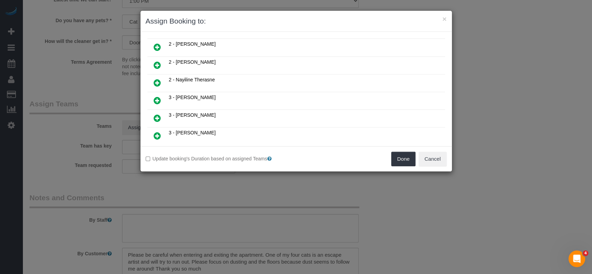
click at [151, 112] on link at bounding box center [157, 119] width 16 height 14
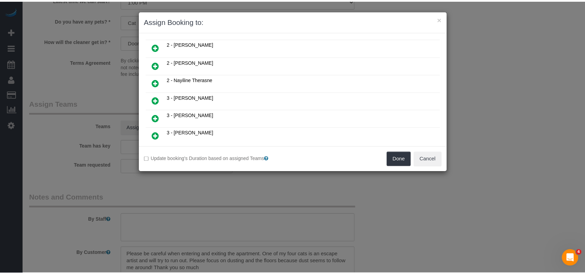
scroll to position [478, 0]
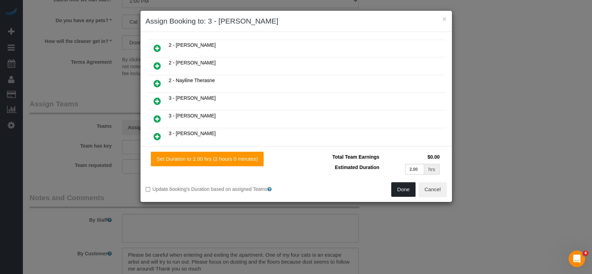
click at [402, 190] on button "Done" at bounding box center [403, 189] width 24 height 15
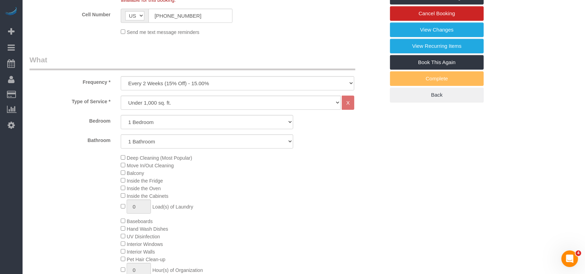
scroll to position [92, 0]
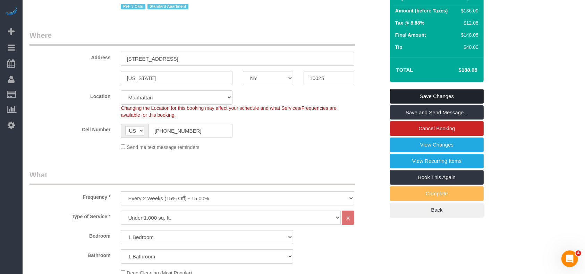
click at [446, 95] on link "Save Changes" at bounding box center [437, 96] width 94 height 15
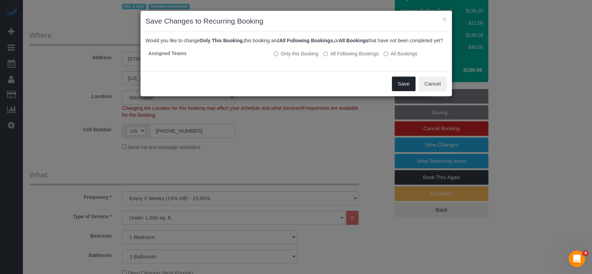
click at [405, 90] on button "Save" at bounding box center [404, 84] width 24 height 15
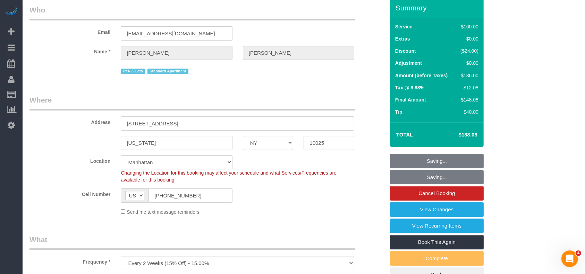
scroll to position [0, 0]
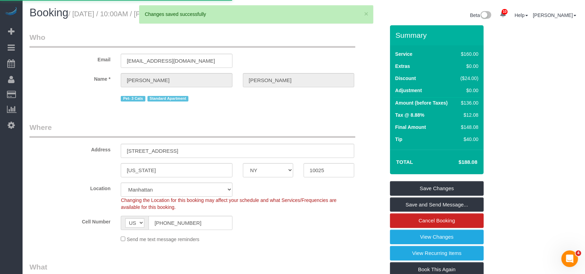
select select "**********"
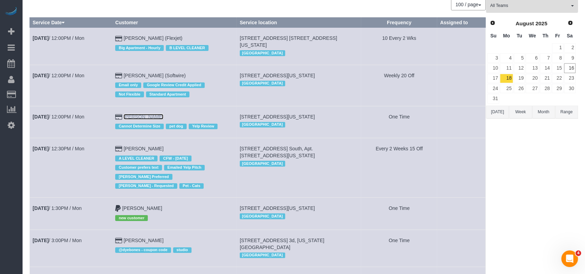
scroll to position [92, 0]
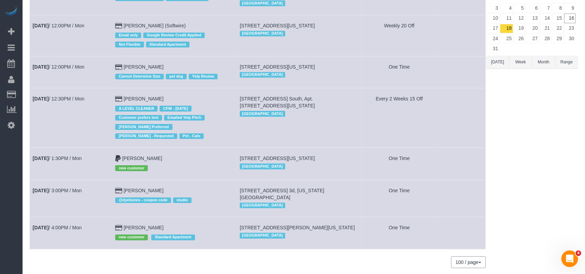
drag, startPoint x: 64, startPoint y: 216, endPoint x: 61, endPoint y: 225, distance: 9.0
click at [60, 235] on td "Aug 18th / 4:00PM / Mon" at bounding box center [71, 233] width 83 height 32
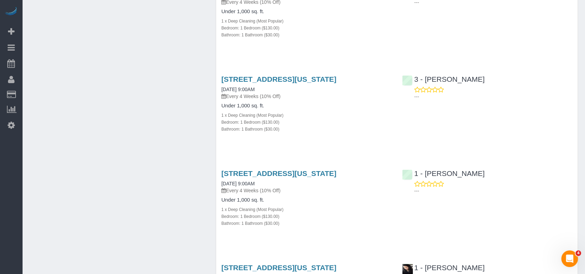
scroll to position [1294, 0]
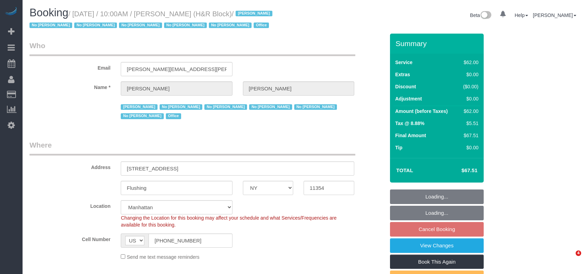
select select "NY"
select select "number:89"
select select "number:90"
select select "number:15"
select select "number:7"
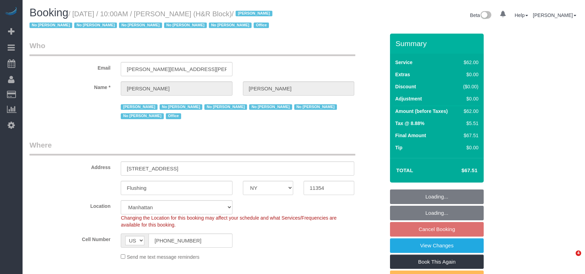
select select "object:1356"
select select "spot62"
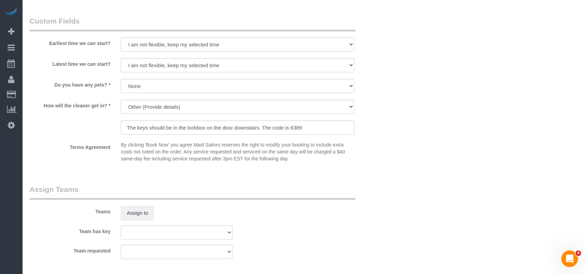
scroll to position [647, 0]
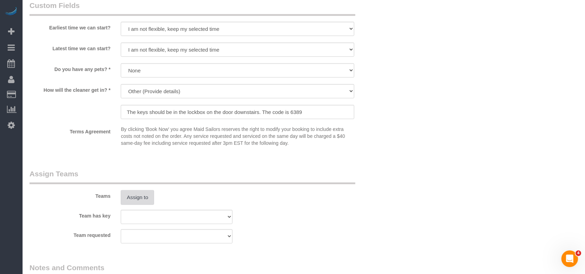
click at [129, 200] on button "Assign to" at bounding box center [137, 197] width 33 height 15
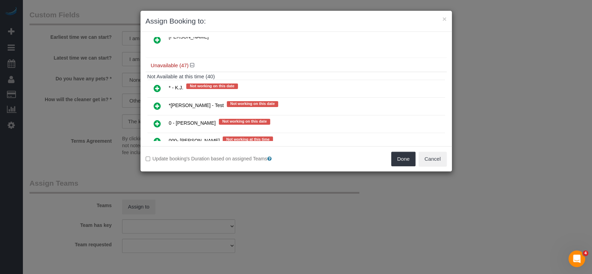
click at [148, 133] on td at bounding box center [157, 142] width 20 height 18
drag, startPoint x: 154, startPoint y: 123, endPoint x: 191, endPoint y: 127, distance: 37.3
click at [155, 137] on icon at bounding box center [157, 141] width 7 height 8
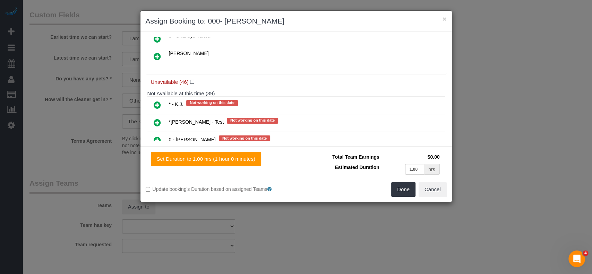
scroll to position [663, 0]
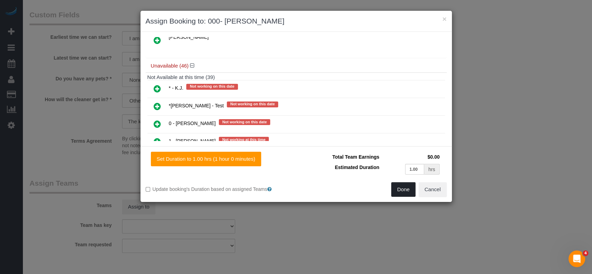
click at [398, 188] on button "Done" at bounding box center [403, 189] width 24 height 15
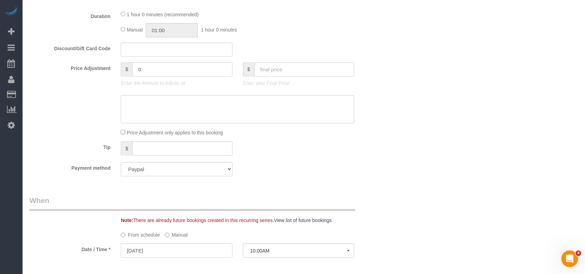
scroll to position [92, 0]
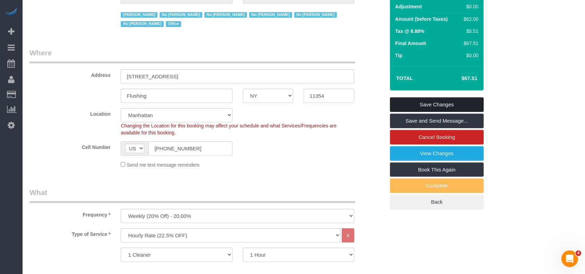
click at [443, 101] on link "Save Changes" at bounding box center [437, 104] width 94 height 15
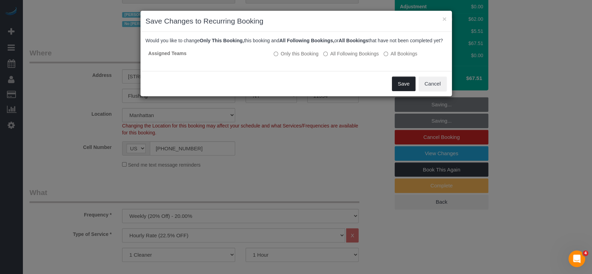
click at [409, 87] on button "Save" at bounding box center [404, 84] width 24 height 15
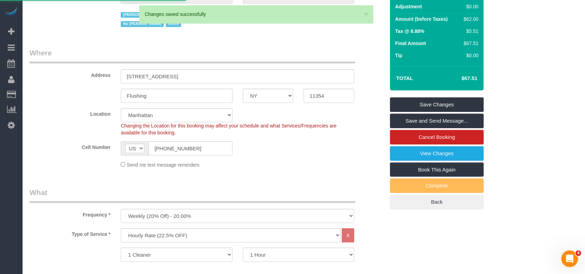
select select "**********"
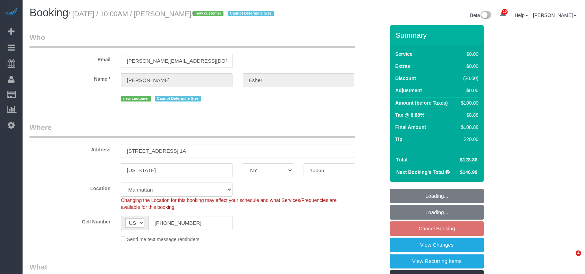
select select "NY"
select select "spot3"
select select "number:57"
select select "number:71"
select select "number:15"
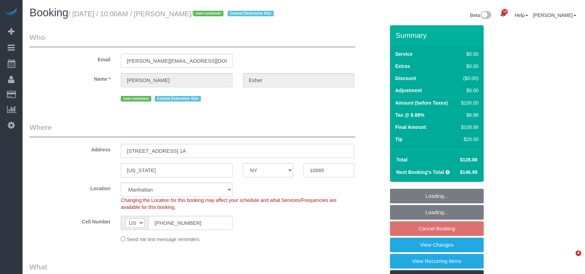
select select "number:5"
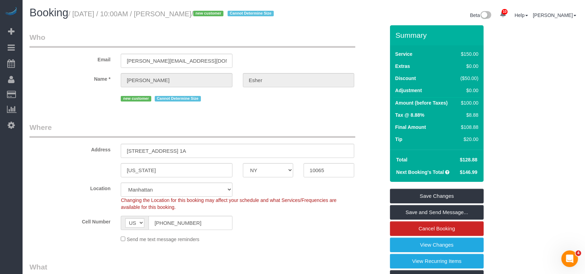
drag, startPoint x: 73, startPoint y: 14, endPoint x: 204, endPoint y: 17, distance: 130.7
click at [204, 17] on small "/ [DATE] / 10:00AM / [PERSON_NAME] / new customer Cannot Determine Size" at bounding box center [171, 14] width 207 height 8
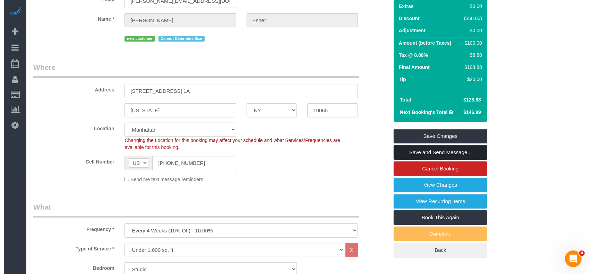
scroll to position [92, 0]
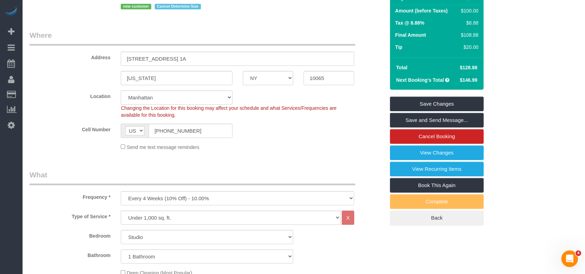
click at [457, 144] on fieldset "Save Changes Save and Send Message... Cancel Booking View Changes View Recurrin…" at bounding box center [437, 161] width 94 height 129
click at [451, 146] on link "View Changes" at bounding box center [437, 153] width 94 height 15
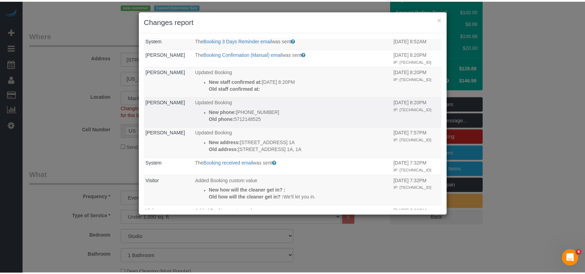
scroll to position [46, 0]
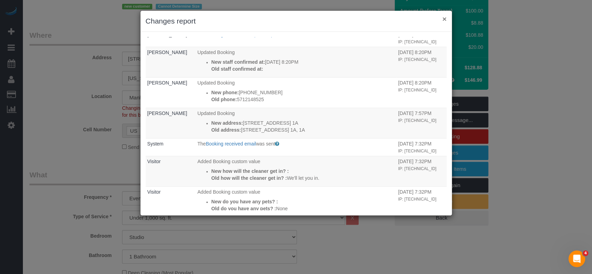
click at [444, 19] on button "×" at bounding box center [444, 18] width 4 height 7
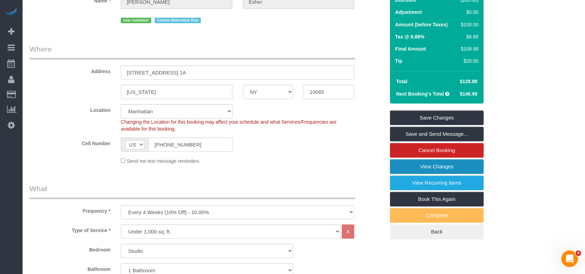
scroll to position [185, 0]
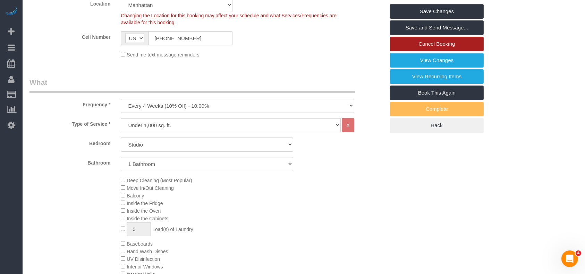
click at [449, 43] on link "Cancel Booking" at bounding box center [437, 44] width 94 height 15
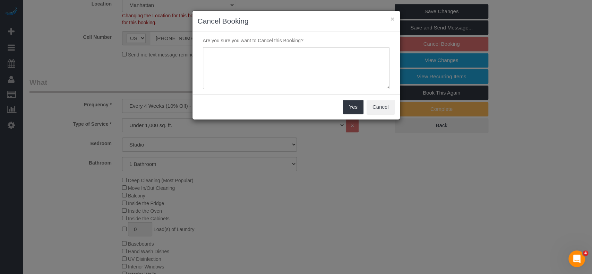
click at [388, 99] on div "Yes Cancel" at bounding box center [295, 106] width 207 height 25
click at [382, 106] on button "Cancel" at bounding box center [380, 107] width 28 height 15
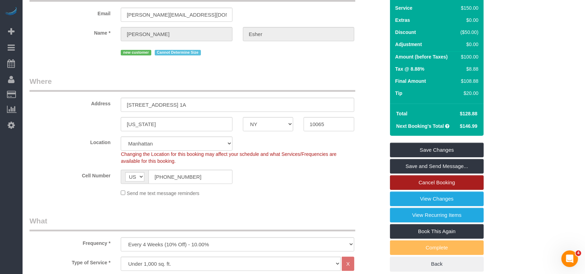
scroll to position [0, 0]
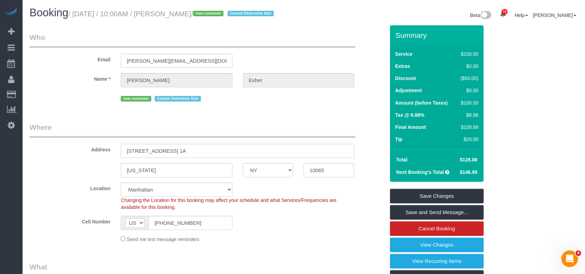
drag, startPoint x: 164, startPoint y: 11, endPoint x: 204, endPoint y: 14, distance: 40.7
click at [204, 14] on small "/ August 18, 2025 / 10:00AM / Elissa Esher / new customer Cannot Determine Size" at bounding box center [171, 14] width 207 height 8
copy small "Elissa Esher"
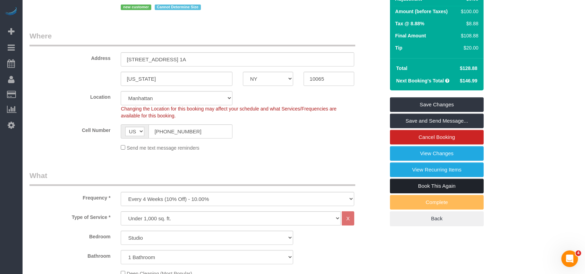
scroll to position [92, 0]
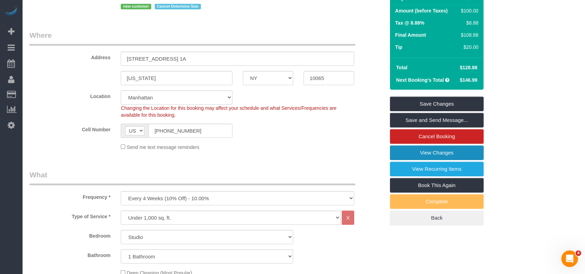
click at [452, 151] on link "View Changes" at bounding box center [437, 153] width 94 height 15
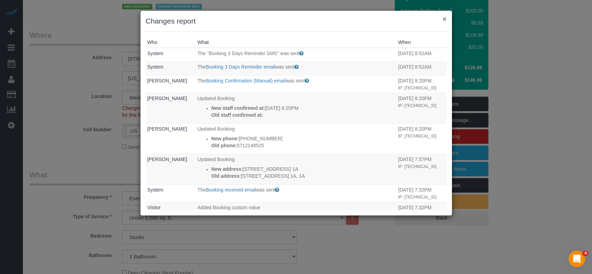
click at [443, 19] on button "×" at bounding box center [444, 18] width 4 height 7
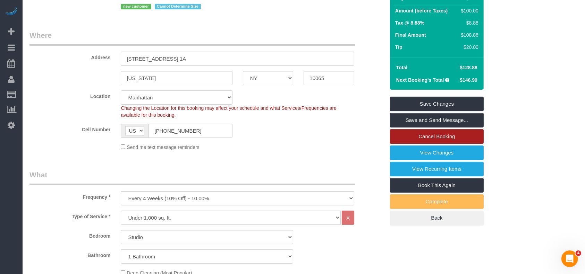
click at [449, 135] on link "Cancel Booking" at bounding box center [437, 136] width 94 height 15
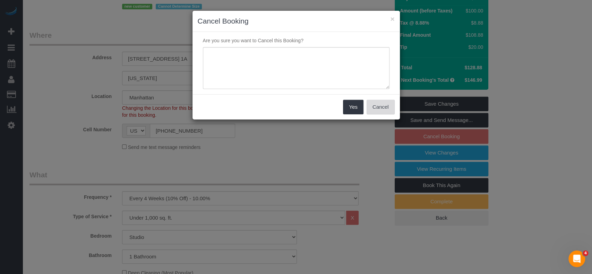
click at [377, 109] on button "Cancel" at bounding box center [380, 107] width 28 height 15
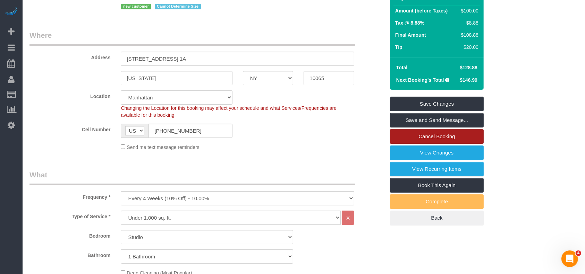
click at [447, 137] on link "Cancel Booking" at bounding box center [437, 136] width 94 height 15
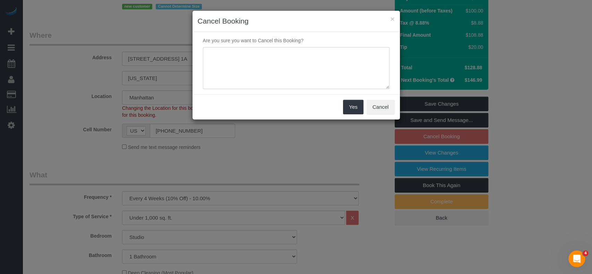
click at [269, 52] on textarea at bounding box center [296, 68] width 187 height 42
click at [382, 108] on button "Cancel" at bounding box center [380, 107] width 28 height 15
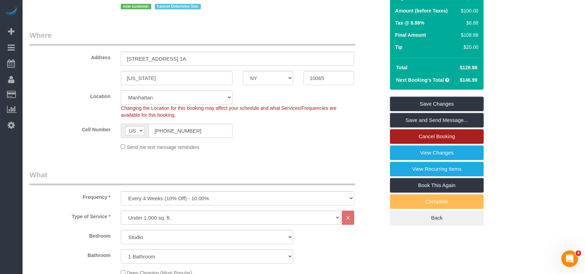
scroll to position [0, 0]
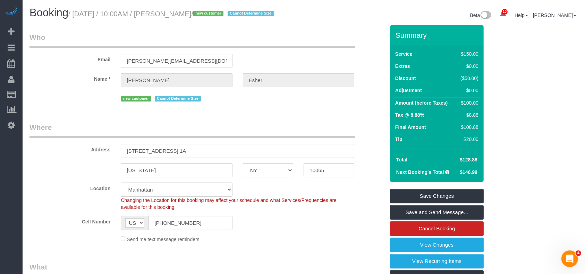
drag, startPoint x: 74, startPoint y: 14, endPoint x: 204, endPoint y: 14, distance: 129.7
click at [204, 14] on small "/ August 18, 2025 / 10:00AM / Elissa Esher / new customer Cannot Determine Size" at bounding box center [171, 14] width 207 height 8
copy small "August 18, 2025 / 10:00AM / Elissa Esher"
click at [311, 20] on div "Beta 10 Your Notifications You have 0 alerts × You have 5 to charge for 08/15/2…" at bounding box center [443, 16] width 279 height 18
drag, startPoint x: 75, startPoint y: 10, endPoint x: 197, endPoint y: 17, distance: 123.0
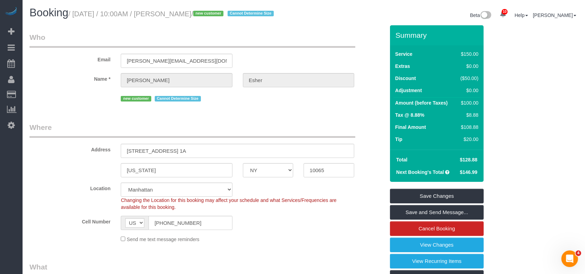
click at [205, 13] on h1 "Booking / August 18, 2025 / 10:00AM / Elissa Esher / new customer Cannot Determ…" at bounding box center [163, 13] width 269 height 12
copy small "August 18, 2025 / 10:00AM / Elissa Esher"
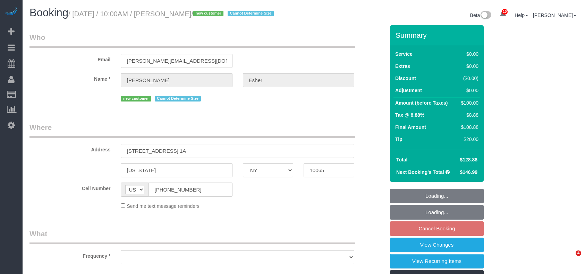
select select "NY"
select select "number:57"
select select "number:71"
select select "number:15"
select select "number:5"
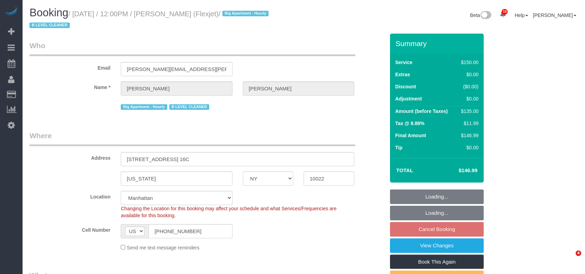
select select "NY"
select select "150"
select select "spot5"
select select "number:89"
select select "number:90"
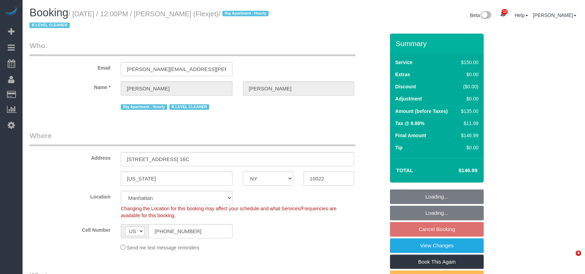
select select "number:15"
select select "number:6"
select select "number:21"
select select "22223"
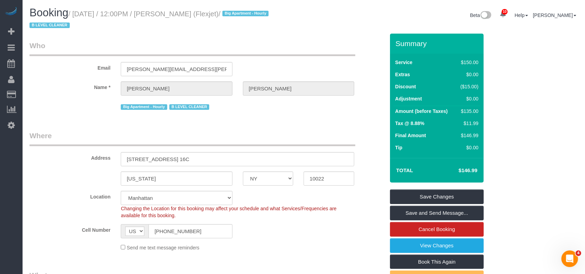
drag, startPoint x: 76, startPoint y: 14, endPoint x: 213, endPoint y: 15, distance: 137.0
click at [213, 15] on small "/ August 18, 2025 / 12:00PM / Brendan Nolan (Flexjet) / Big Apartment - Hourly …" at bounding box center [149, 19] width 241 height 19
copy small "August 18, 2025 / 12:00PM / Brendan Nolan"
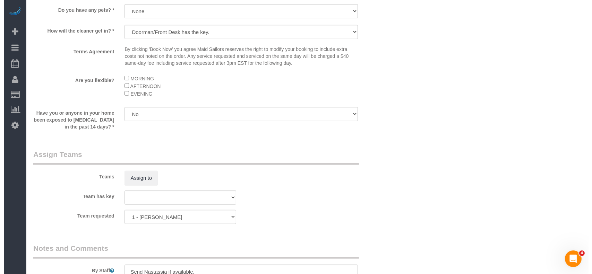
scroll to position [740, 0]
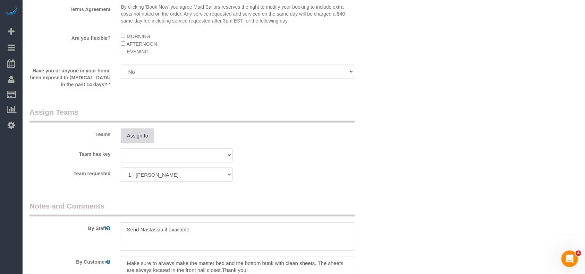
click at [141, 129] on div "Teams Assign to" at bounding box center [206, 125] width 365 height 36
click at [130, 142] on button "Assign to" at bounding box center [137, 136] width 33 height 15
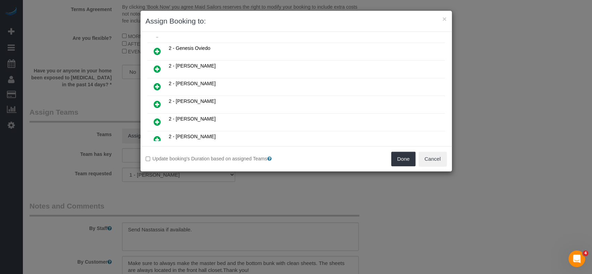
scroll to position [416, 0]
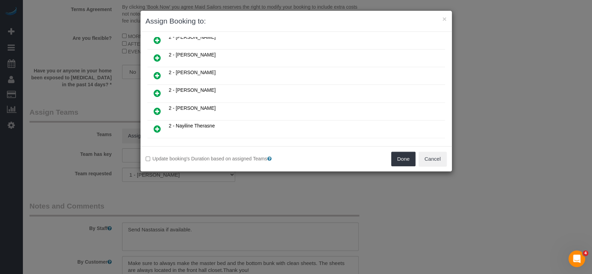
click at [158, 107] on icon at bounding box center [157, 111] width 7 height 8
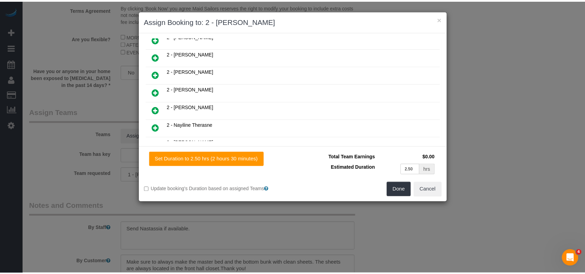
scroll to position [432, 0]
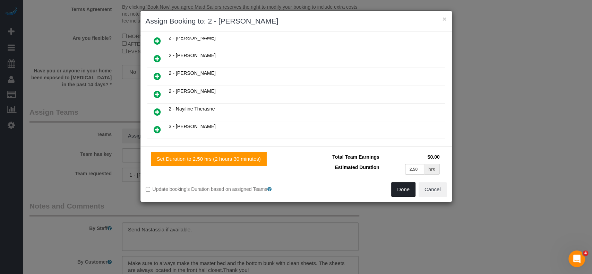
click at [401, 188] on button "Done" at bounding box center [403, 189] width 24 height 15
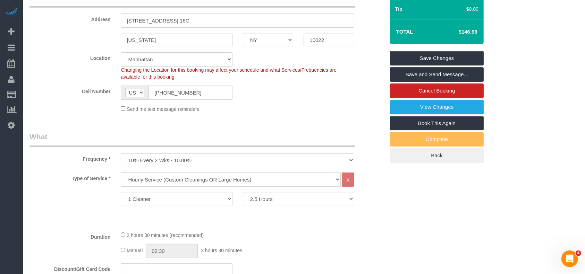
scroll to position [0, 0]
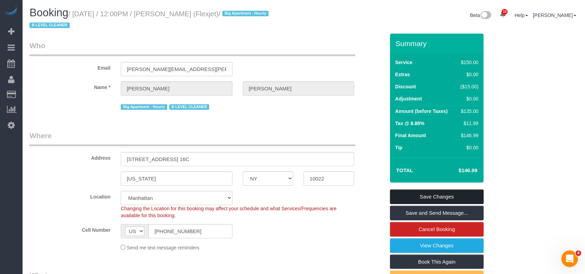
drag, startPoint x: 454, startPoint y: 194, endPoint x: 439, endPoint y: 188, distance: 16.5
click at [454, 194] on link "Save Changes" at bounding box center [437, 197] width 94 height 15
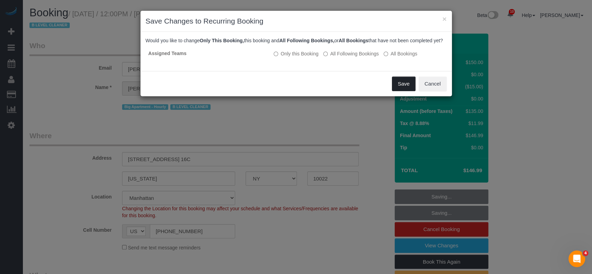
click at [408, 89] on button "Save" at bounding box center [404, 84] width 24 height 15
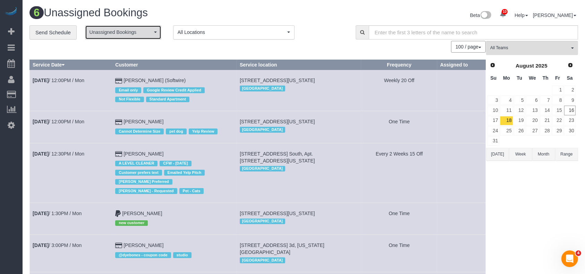
click at [145, 31] on span "Unassigned Bookings" at bounding box center [120, 32] width 63 height 7
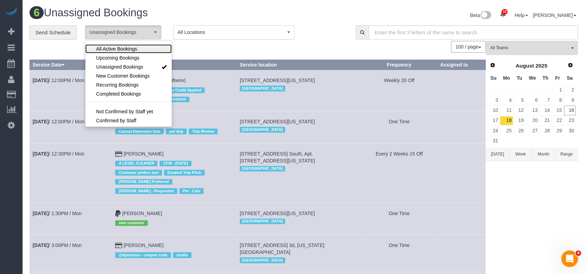
click at [133, 49] on span "All Active Bookings" at bounding box center [116, 48] width 41 height 7
click at [225, 49] on div "100 / page 10 / page 20 / page 30 / page 40 / page 50 / page 100 / page" at bounding box center [257, 47] width 456 height 12
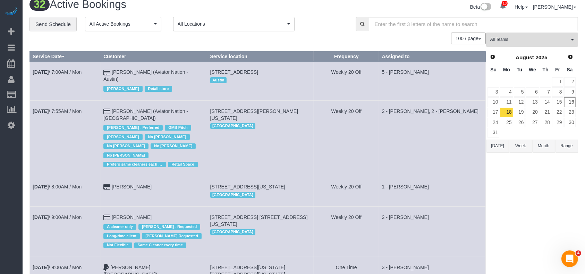
scroll to position [0, 0]
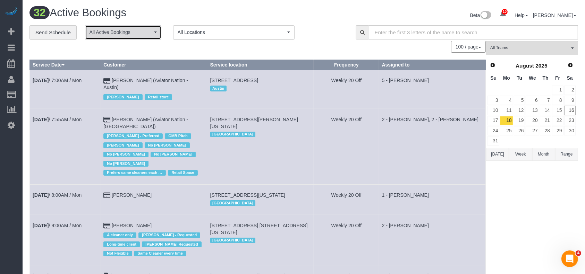
click at [149, 30] on span "All Active Bookings" at bounding box center [120, 32] width 63 height 7
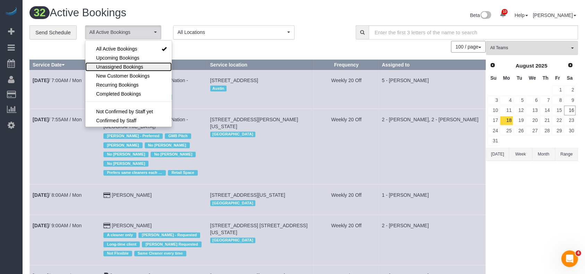
click at [114, 64] on span "Unassigned Bookings" at bounding box center [119, 66] width 47 height 7
select select "**********"
click at [210, 52] on div "100 / page 10 / page 20 / page 30 / page 40 / page 50 / page 100 / page" at bounding box center [257, 47] width 456 height 12
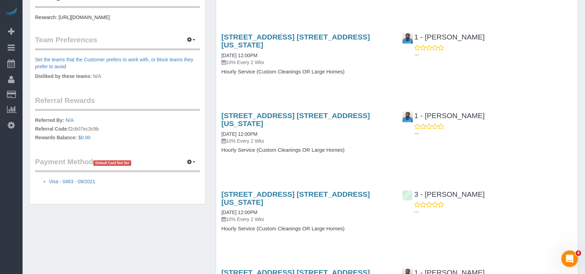
scroll to position [416, 0]
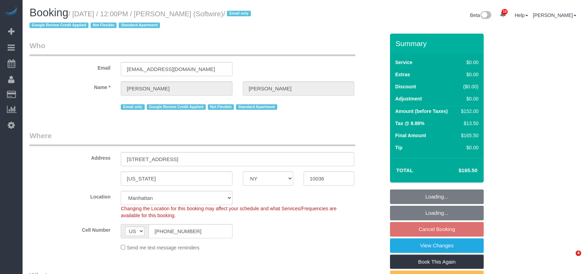
select select "NY"
select select "1"
select select "2"
select select "spot5"
select select "number:89"
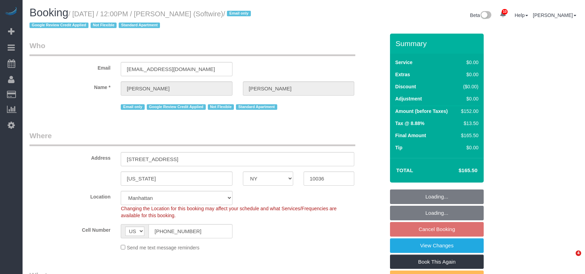
select select "number:90"
select select "number:15"
select select "number:6"
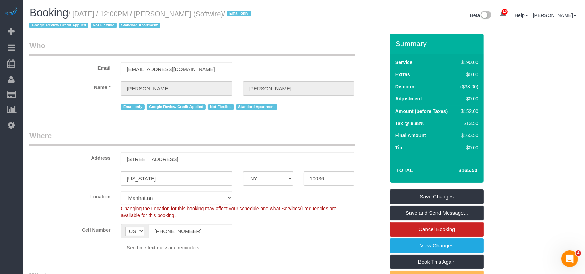
drag, startPoint x: 76, startPoint y: 15, endPoint x: 219, endPoint y: 14, distance: 143.2
click at [219, 14] on small "/ [DATE] / 12:00PM / [PERSON_NAME] (Softwire) / Email only Google Review Credit…" at bounding box center [140, 19] width 223 height 19
copy small "[DATE] / 12:00PM / [PERSON_NAME]"
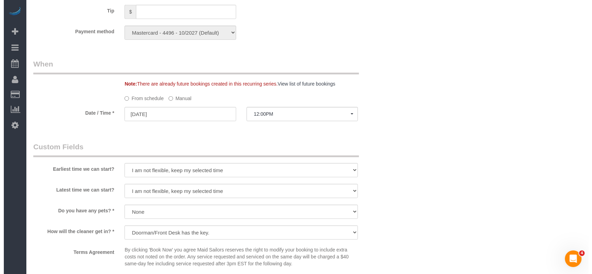
scroll to position [786, 0]
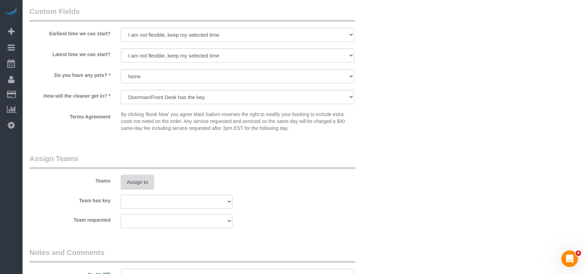
click at [140, 182] on button "Assign to" at bounding box center [137, 182] width 33 height 15
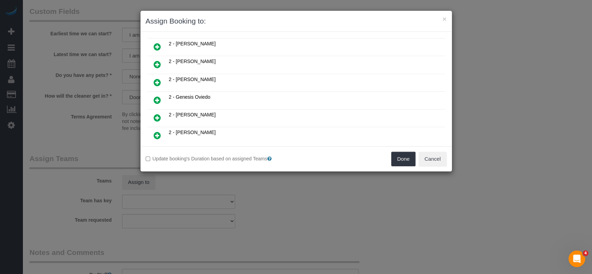
scroll to position [323, 0]
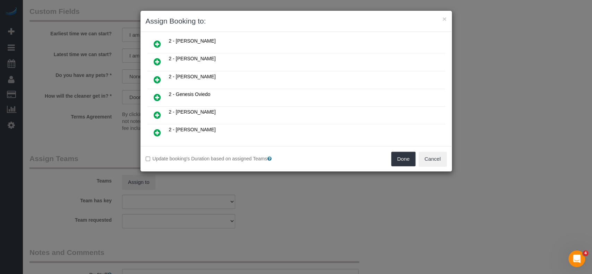
click at [155, 129] on icon at bounding box center [157, 133] width 7 height 8
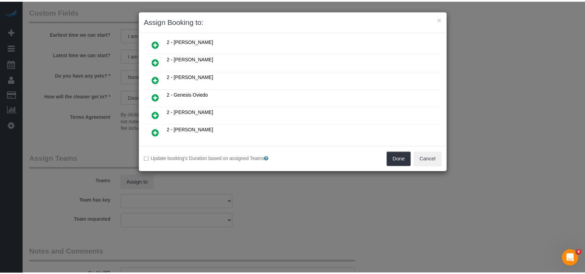
scroll to position [340, 0]
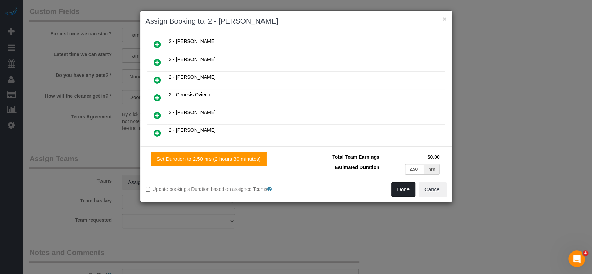
click at [405, 190] on button "Done" at bounding box center [403, 189] width 24 height 15
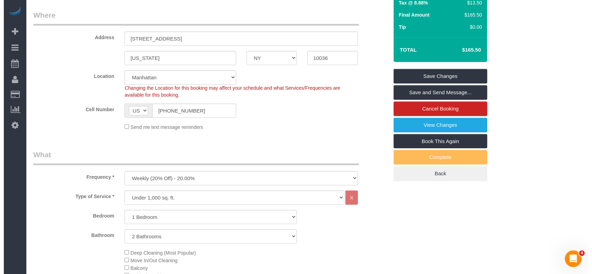
scroll to position [0, 0]
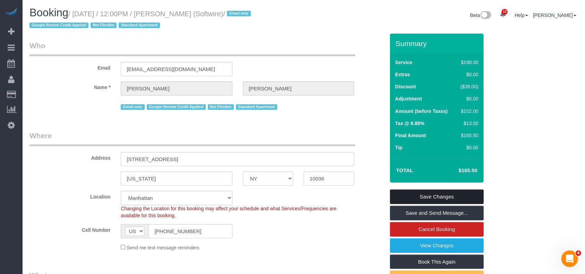
drag, startPoint x: 459, startPoint y: 191, endPoint x: 354, endPoint y: 133, distance: 119.9
click at [458, 191] on link "Save Changes" at bounding box center [437, 197] width 94 height 15
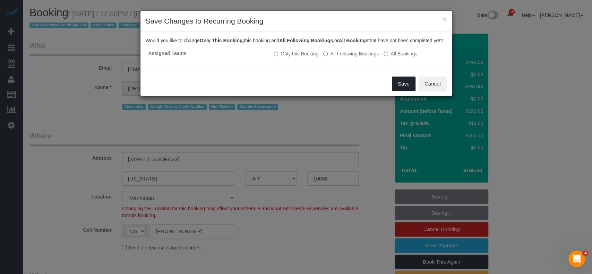
click at [399, 89] on button "Save" at bounding box center [404, 84] width 24 height 15
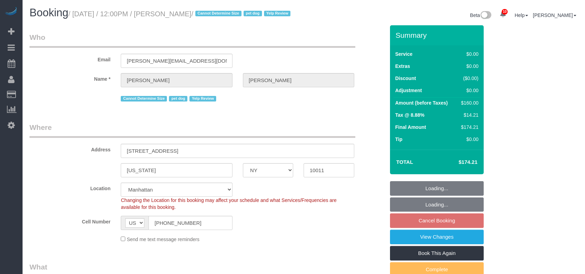
select select "NY"
select select "number:60"
select select "number:90"
select select "number:15"
select select "number:7"
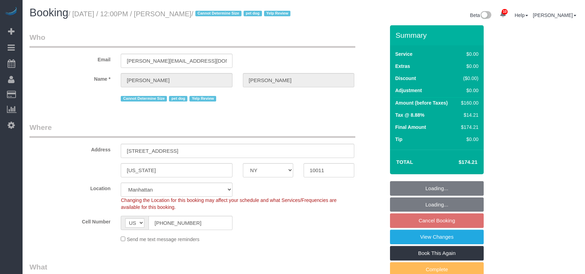
select select "object:1387"
select select "1"
select select "spot5"
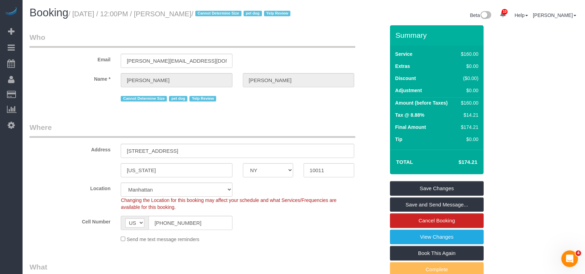
drag, startPoint x: 75, startPoint y: 15, endPoint x: 197, endPoint y: 14, distance: 122.1
click at [197, 14] on small "/ August 18, 2025 / 12:00PM / Tara Faye / Cannot Determine Size pet dog Yelp Re…" at bounding box center [180, 14] width 224 height 8
copy small "August 18, 2025 / 12:00PM / Tara Faye"
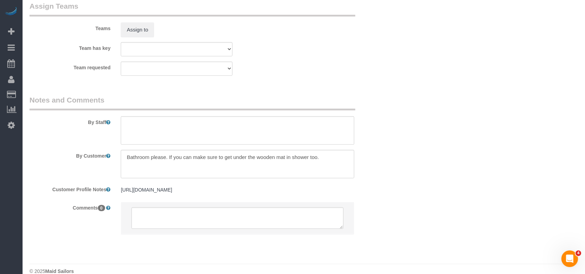
scroll to position [960, 0]
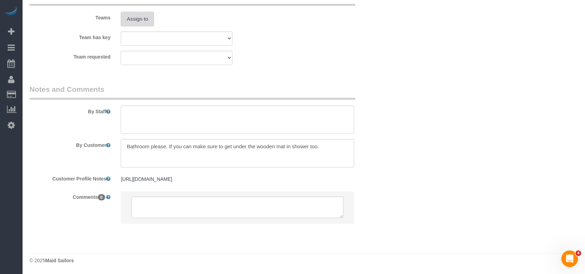
click at [141, 18] on button "Assign to" at bounding box center [137, 19] width 33 height 15
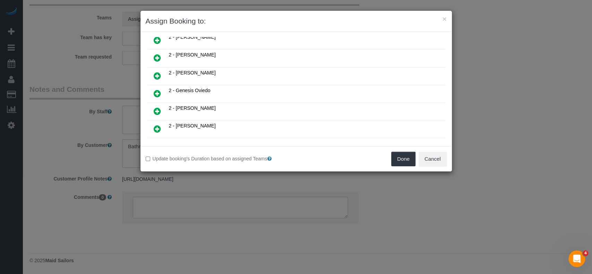
scroll to position [370, 0]
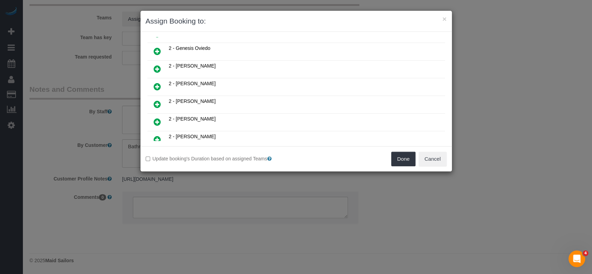
click at [155, 100] on icon at bounding box center [157, 104] width 7 height 8
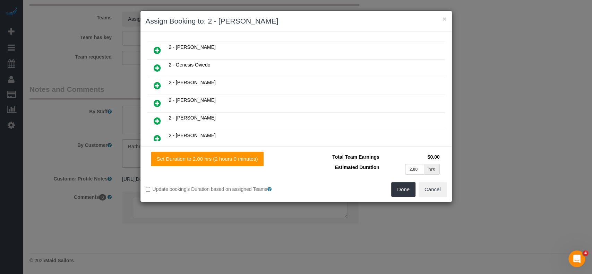
scroll to position [386, 0]
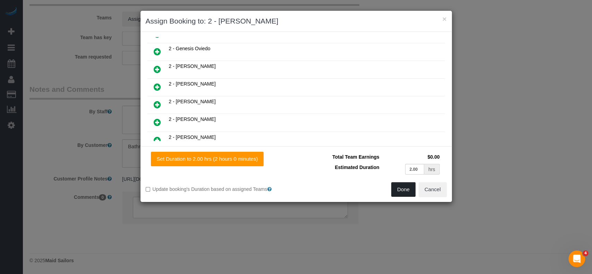
click at [398, 191] on button "Done" at bounding box center [403, 189] width 24 height 15
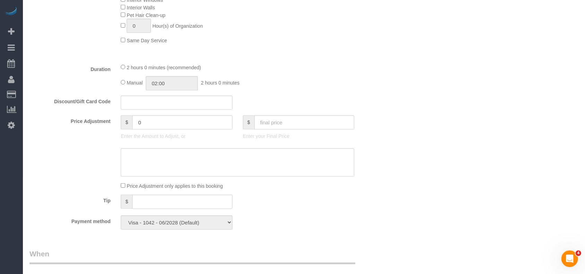
scroll to position [174, 0]
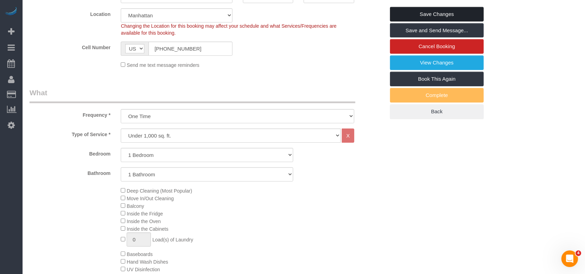
click at [455, 21] on link "Save Changes" at bounding box center [437, 14] width 94 height 15
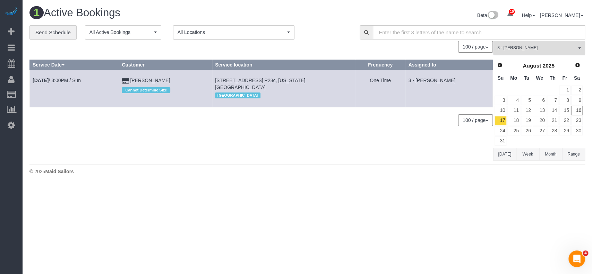
click at [575, 47] on span "3 - [PERSON_NAME]" at bounding box center [536, 48] width 79 height 6
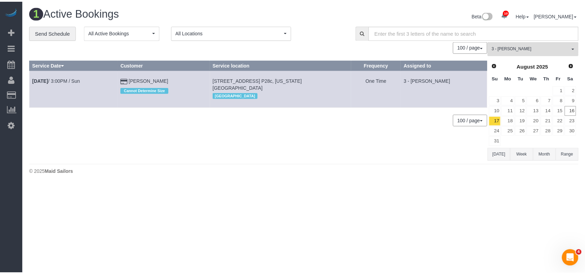
scroll to position [548, 0]
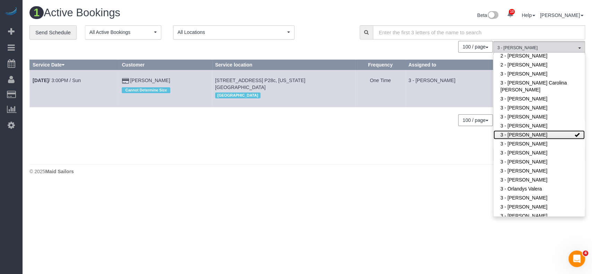
click at [538, 135] on link "3 - [PERSON_NAME]" at bounding box center [538, 134] width 91 height 9
click at [302, 129] on div "0 Bookings found. We couldn't find any bookings that matched your search. Creat…" at bounding box center [261, 101] width 464 height 120
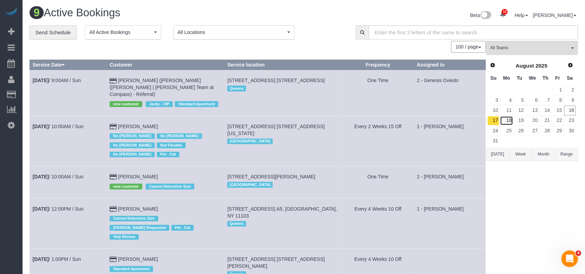
click at [508, 120] on link "18" at bounding box center [506, 120] width 13 height 9
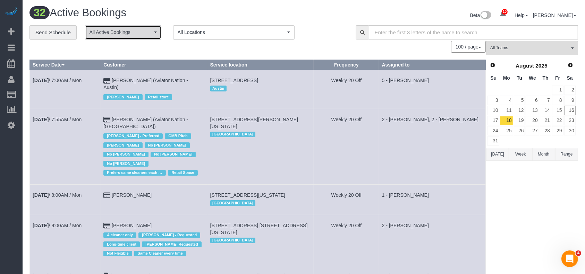
click at [152, 33] on button "All Active Bookings" at bounding box center [123, 32] width 76 height 14
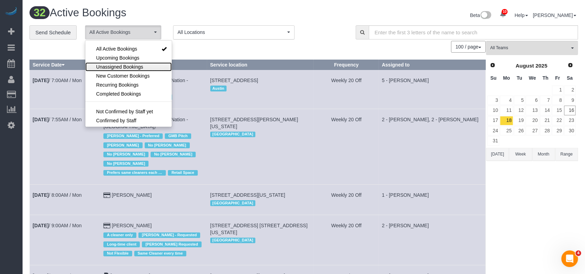
drag, startPoint x: 132, startPoint y: 67, endPoint x: 173, endPoint y: 60, distance: 42.2
click at [132, 67] on span "Unassigned Bookings" at bounding box center [119, 66] width 47 height 7
select select "**********"
click at [201, 48] on div "100 / page 10 / page 20 / page 30 / page 40 / page 50 / page 100 / page" at bounding box center [257, 47] width 456 height 12
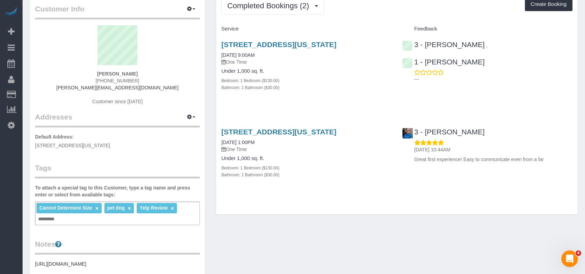
scroll to position [46, 0]
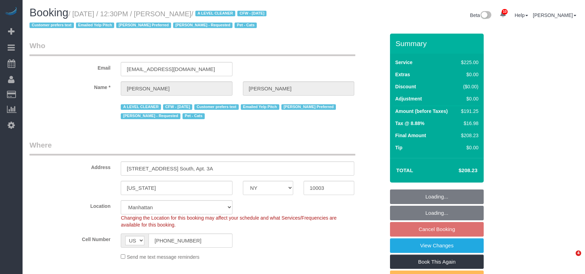
select select "NY"
select select "180"
select select "number:89"
select select "number:90"
select select "number:15"
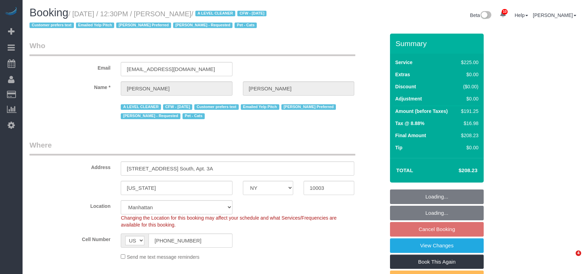
select select "number:6"
select select "number:21"
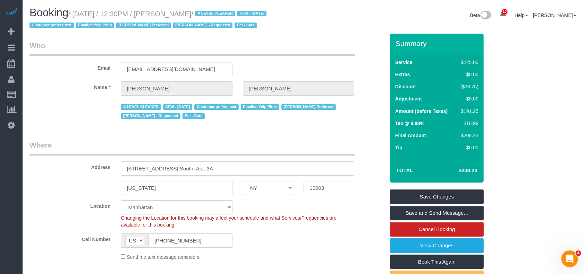
drag, startPoint x: 75, startPoint y: 14, endPoint x: 207, endPoint y: 13, distance: 132.8
click at [207, 13] on small "/ [DATE] / 12:30PM / [PERSON_NAME] / A LEVEL CLEANER CFW - [DATE] Customer pref…" at bounding box center [148, 19] width 239 height 19
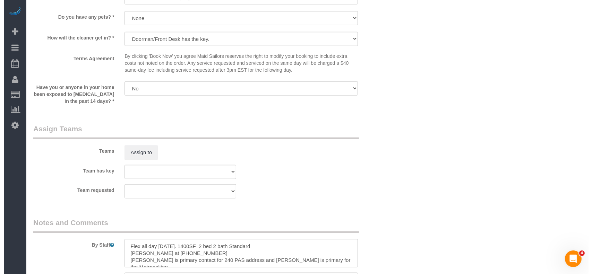
scroll to position [832, 0]
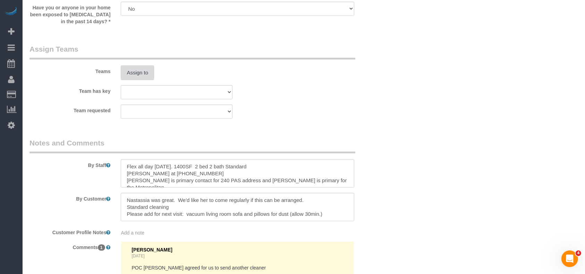
click at [137, 69] on button "Assign to" at bounding box center [137, 73] width 33 height 15
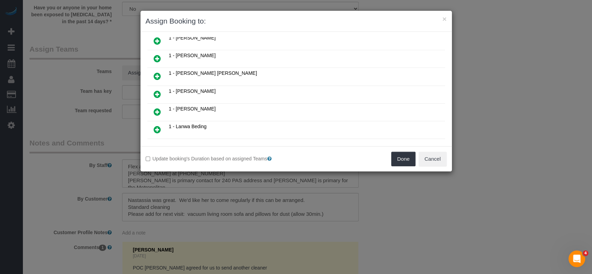
scroll to position [277, 0]
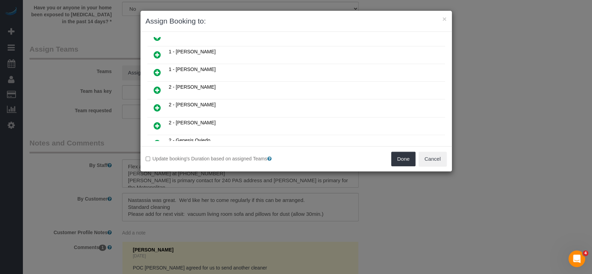
click at [158, 68] on icon at bounding box center [157, 72] width 7 height 8
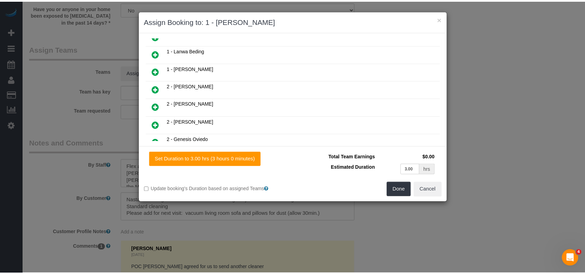
scroll to position [293, 0]
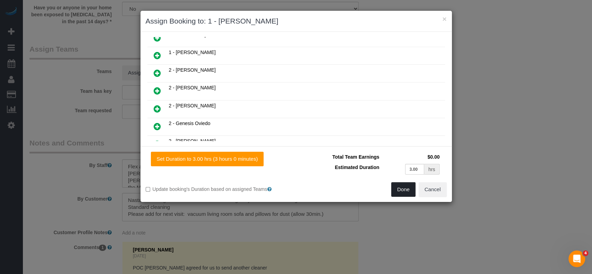
click at [406, 192] on button "Done" at bounding box center [403, 189] width 24 height 15
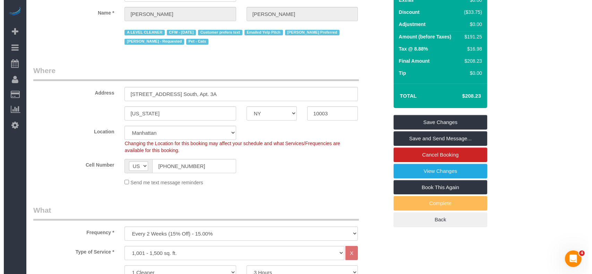
scroll to position [0, 0]
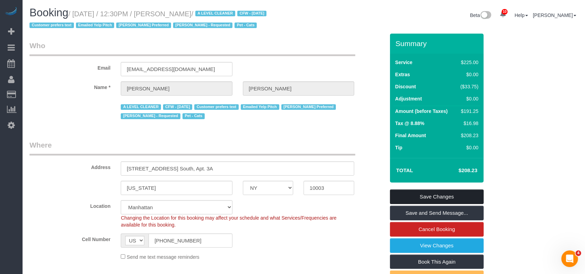
drag, startPoint x: 453, startPoint y: 194, endPoint x: 362, endPoint y: 161, distance: 96.6
click at [453, 193] on link "Save Changes" at bounding box center [437, 197] width 94 height 15
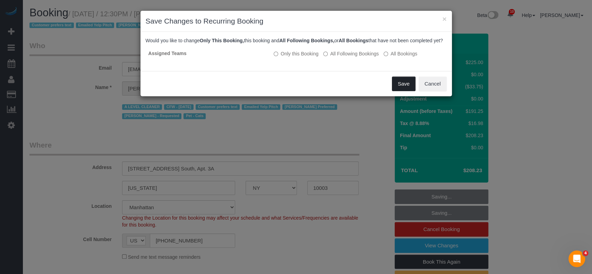
click at [403, 90] on button "Save" at bounding box center [404, 84] width 24 height 15
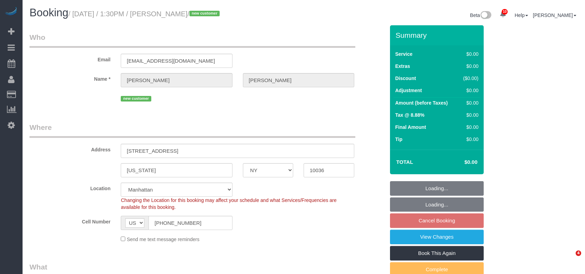
select select "NY"
select select "number:89"
select select "number:90"
select select "number:15"
select select "number:5"
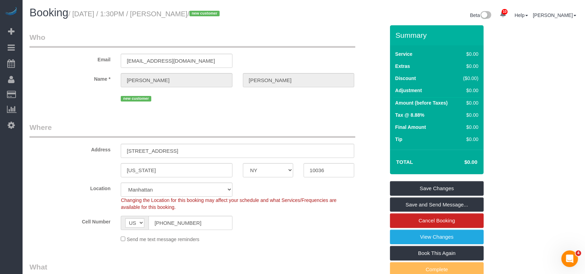
drag, startPoint x: 77, startPoint y: 13, endPoint x: 222, endPoint y: 46, distance: 148.5
click at [210, 16] on small "/ August 18, 2025 / 1:30PM / Gregory Padilla / new customer" at bounding box center [144, 14] width 153 height 8
copy small "August 18, 2025 / 1:30PM / Gregory Padilla"
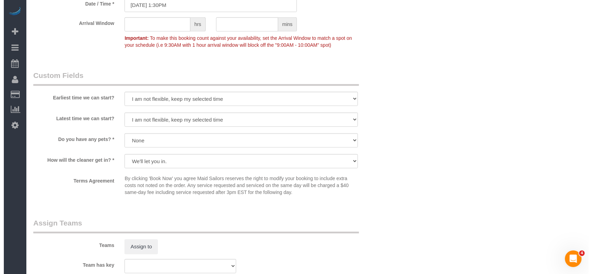
scroll to position [647, 0]
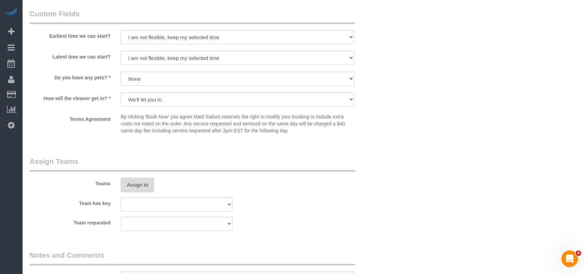
click at [136, 184] on button "Assign to" at bounding box center [137, 185] width 33 height 15
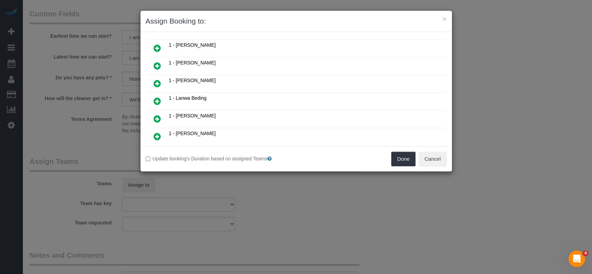
scroll to position [277, 0]
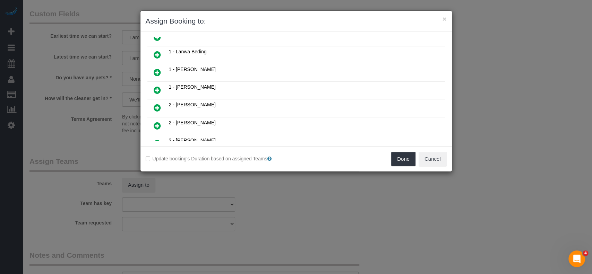
click at [156, 122] on icon at bounding box center [157, 126] width 7 height 8
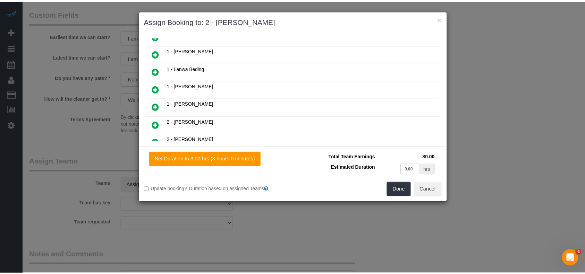
scroll to position [293, 0]
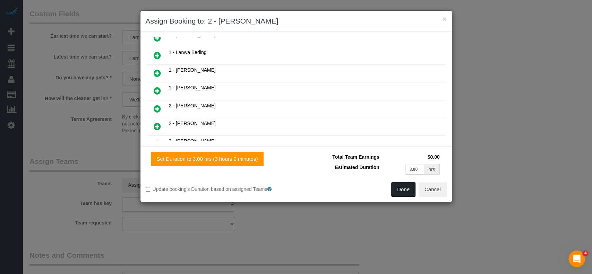
click at [407, 191] on button "Done" at bounding box center [403, 189] width 24 height 15
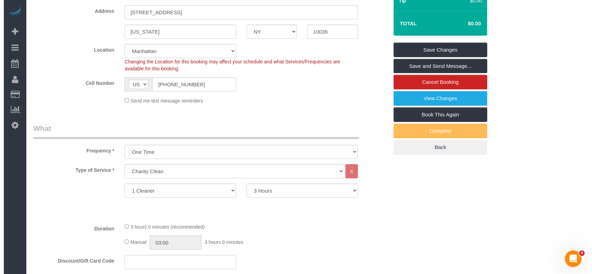
scroll to position [0, 0]
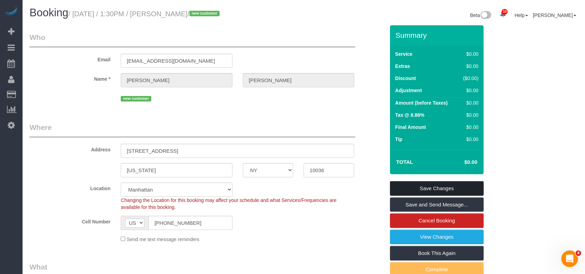
click at [450, 184] on link "Save Changes" at bounding box center [437, 188] width 94 height 15
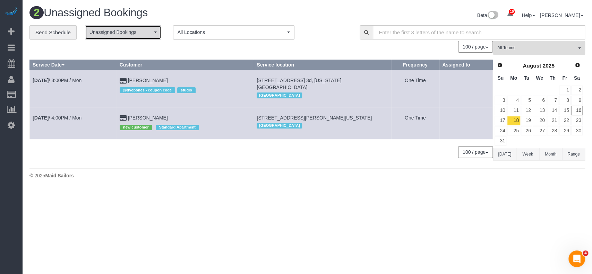
click at [139, 33] on span "Unassigned Bookings" at bounding box center [120, 32] width 63 height 7
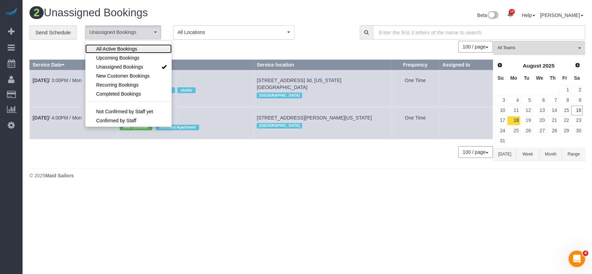
drag, startPoint x: 126, startPoint y: 49, endPoint x: 188, endPoint y: 43, distance: 62.0
click at [126, 49] on span "All Active Bookings" at bounding box center [116, 48] width 41 height 7
select select "***"
click at [195, 43] on div "100 / page 10 / page 20 / page 30 / page 40 / page 50 / page 100 / page" at bounding box center [260, 47] width 463 height 12
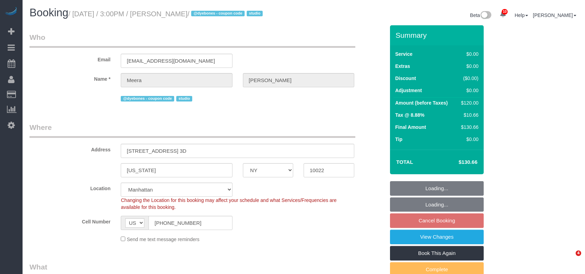
select select "NY"
select select "spot8"
select select "number:63"
select select "number:78"
select select "number:15"
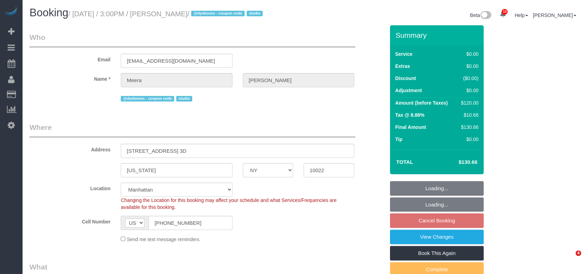
select select "number:5"
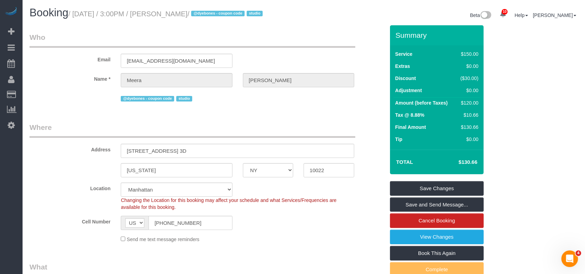
drag, startPoint x: 74, startPoint y: 14, endPoint x: 210, endPoint y: 16, distance: 135.9
click at [205, 10] on small "/ [DATE] / 3:00PM / [PERSON_NAME] / @dyebones - coupon code studio" at bounding box center [166, 14] width 196 height 8
copy small "[DATE] / 3:00PM / [PERSON_NAME]"
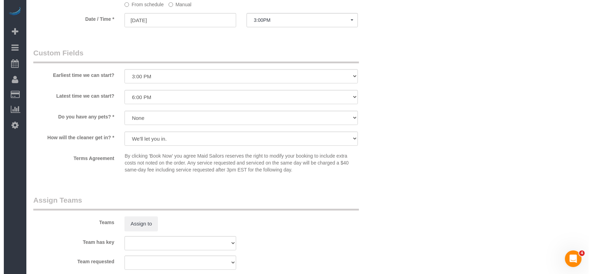
scroll to position [878, 0]
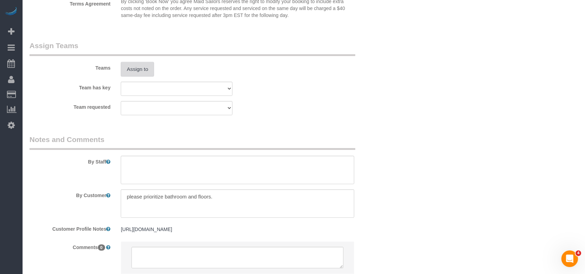
click at [128, 74] on button "Assign to" at bounding box center [137, 69] width 33 height 15
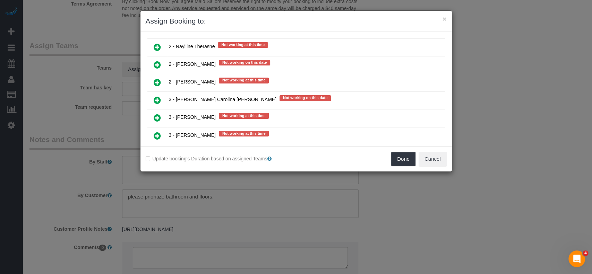
scroll to position [1248, 0]
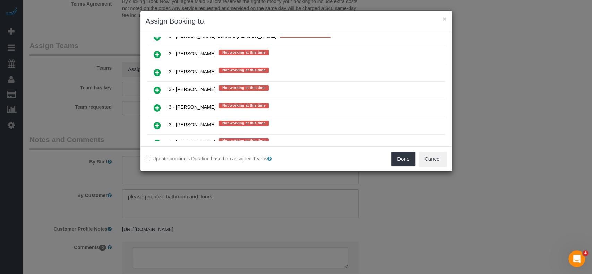
click at [156, 139] on icon at bounding box center [157, 143] width 7 height 8
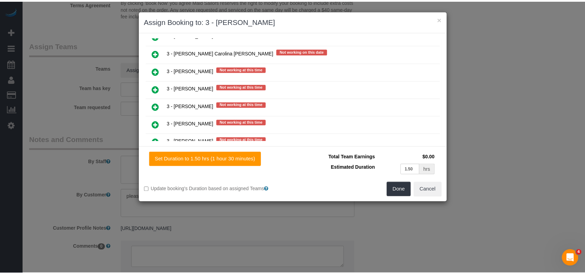
scroll to position [1264, 0]
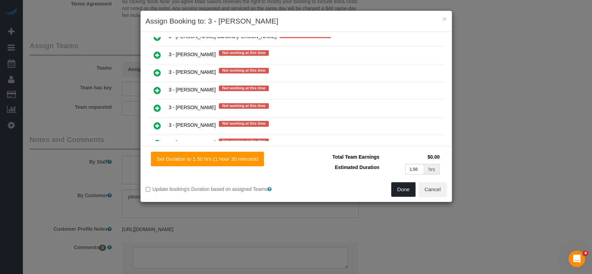
click at [403, 187] on button "Done" at bounding box center [403, 189] width 24 height 15
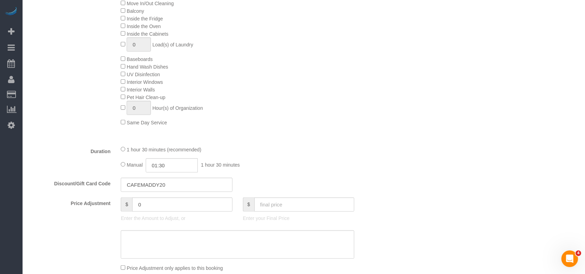
scroll to position [139, 0]
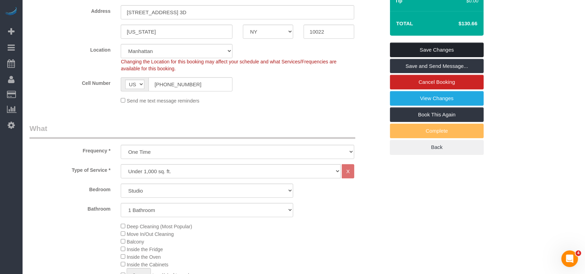
click at [448, 51] on link "Save Changes" at bounding box center [437, 50] width 94 height 15
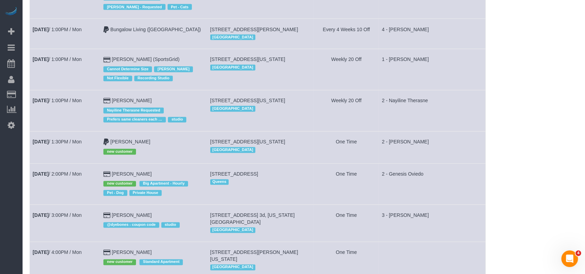
scroll to position [1301, 0]
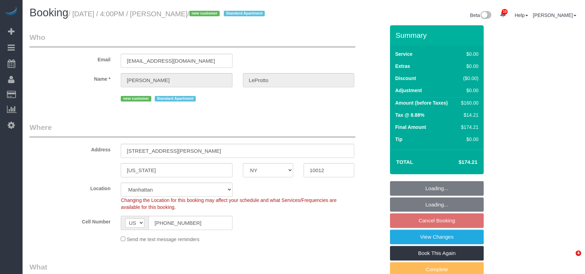
select select "NY"
select select "spot9"
select select "number:89"
select select "number:77"
select select "number:15"
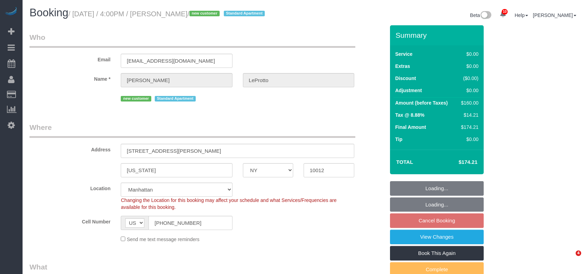
select select "number:5"
select select "1"
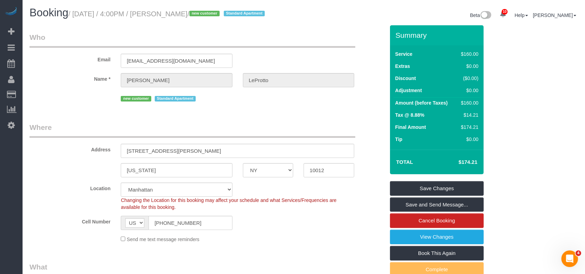
drag, startPoint x: 76, startPoint y: 12, endPoint x: 204, endPoint y: 10, distance: 127.6
click at [204, 10] on small "/ August 18, 2025 / 4:00PM / Jess LeProtto / new customer Standard Apartment" at bounding box center [167, 14] width 198 height 8
copy small "August 18, 2025 / 4:00PM / Jess LeProtto"
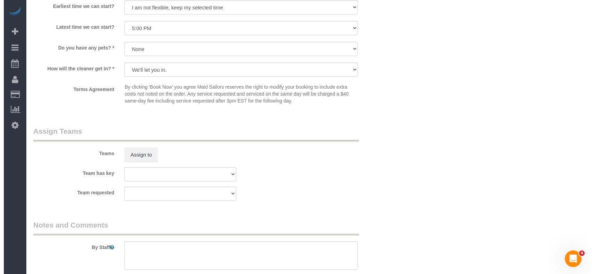
scroll to position [878, 0]
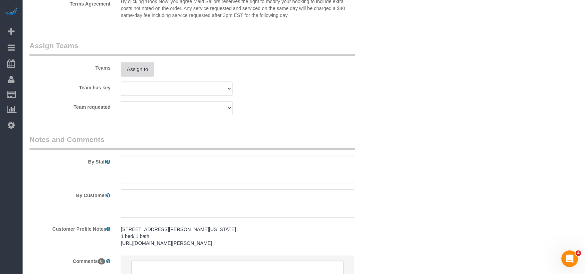
click at [147, 77] on button "Assign to" at bounding box center [137, 69] width 33 height 15
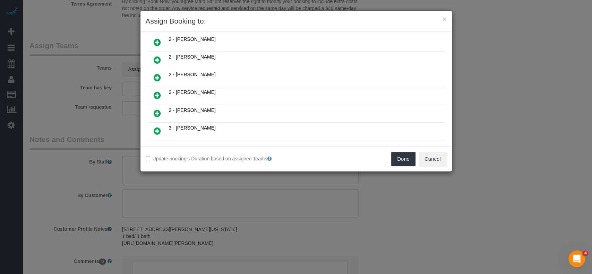
scroll to position [277, 0]
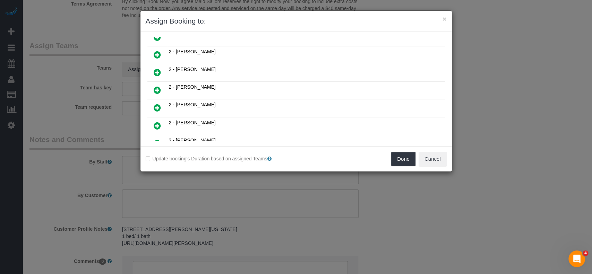
click at [156, 122] on icon at bounding box center [157, 126] width 7 height 8
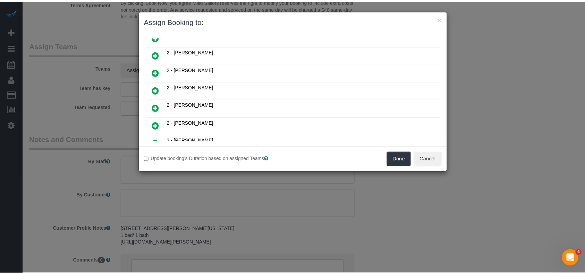
scroll to position [293, 0]
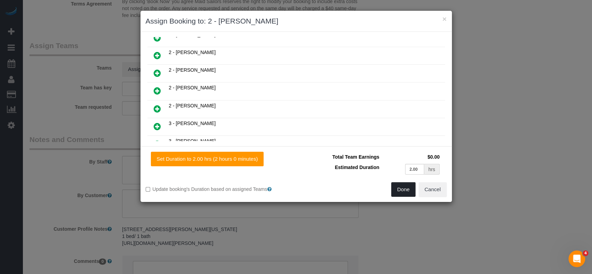
click at [397, 189] on button "Done" at bounding box center [403, 189] width 24 height 15
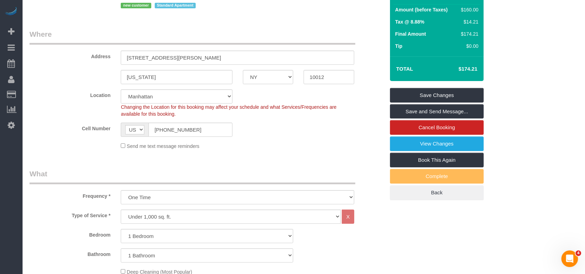
scroll to position [92, 0]
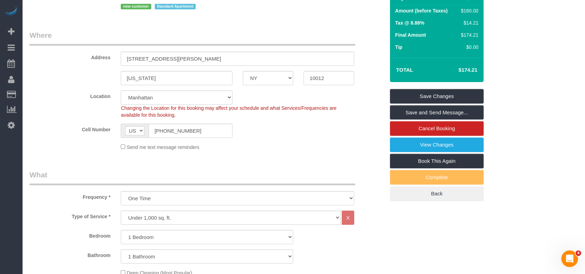
click at [462, 85] on div "Summary Service $160.00 Extras $0.00 Discount ($0.00) Adjustment $0.00 Amount (…" at bounding box center [437, 67] width 94 height 268
click at [460, 92] on link "Save Changes" at bounding box center [437, 96] width 94 height 15
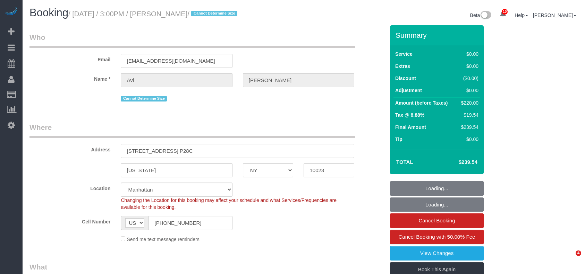
select select "NY"
select select "2"
select select "number:61"
select select "number:77"
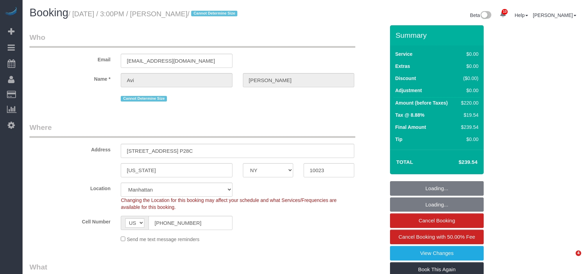
select select "number:15"
select select "number:5"
select select "object:973"
select select "spot1"
select select "2"
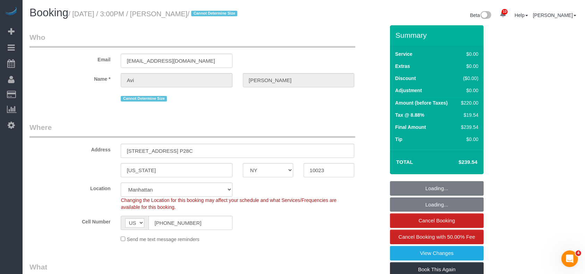
select select "2"
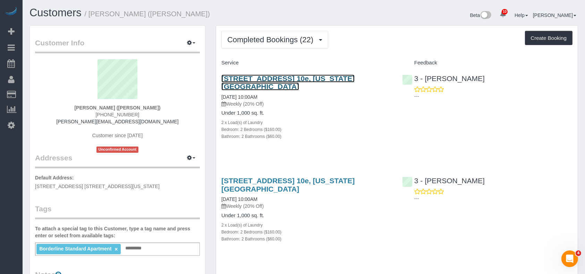
click at [286, 79] on link "[STREET_ADDRESS] 10e, [US_STATE][GEOGRAPHIC_DATA]" at bounding box center [287, 83] width 133 height 16
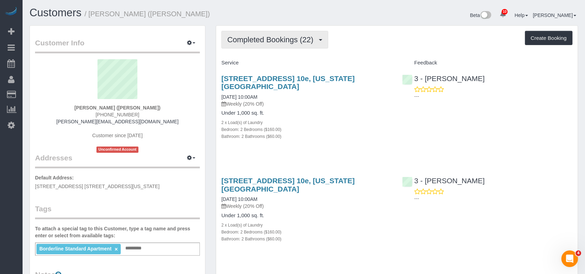
click at [313, 43] on span "Completed Bookings (22)" at bounding box center [271, 39] width 89 height 9
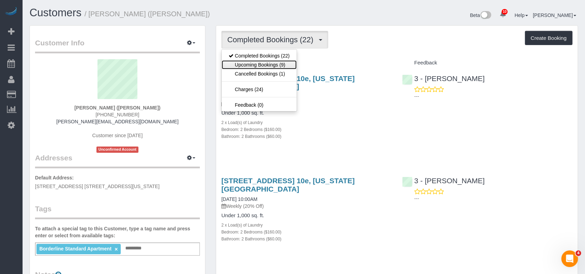
click at [268, 65] on link "Upcoming Bookings (9)" at bounding box center [259, 64] width 75 height 9
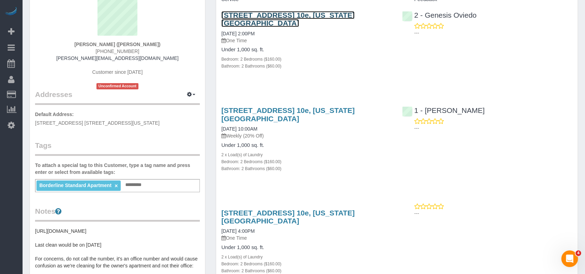
scroll to position [139, 0]
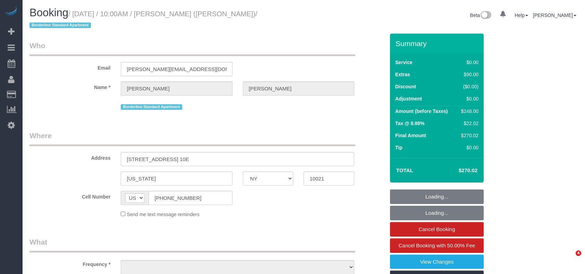
select select "NY"
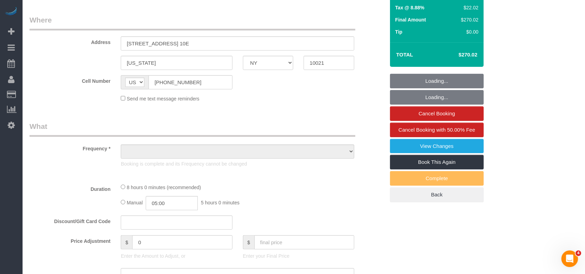
select select "object:689"
select select "number:57"
select select "number:73"
select select "number:15"
select select "number:6"
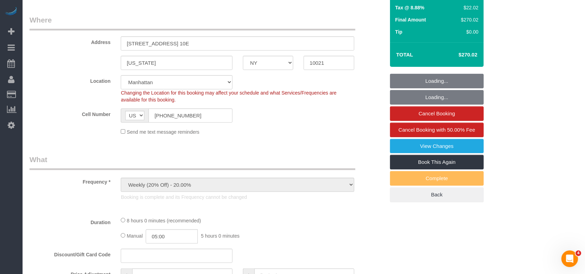
scroll to position [311, 0]
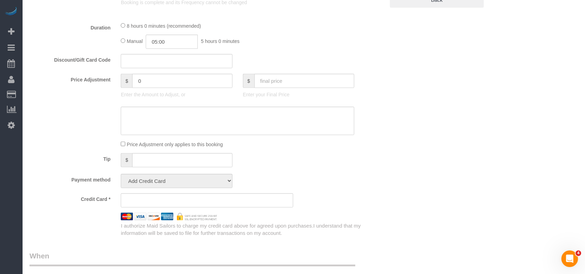
select select "object:873"
select select "string:stripe-pm_1R58S94VGloSiKo7oTDM75CS"
select select "spot1"
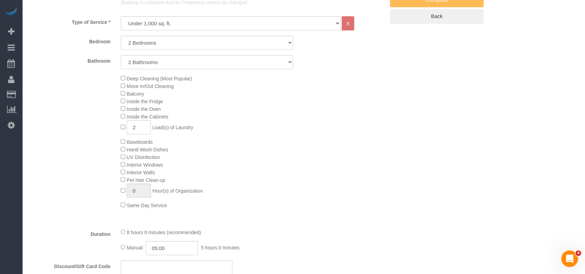
select select "2"
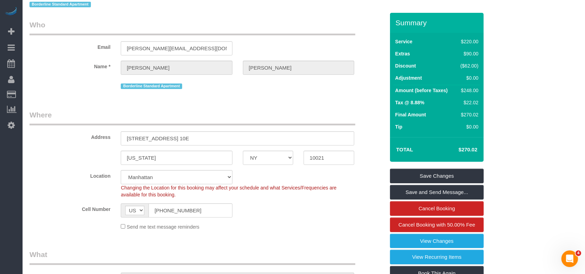
scroll to position [0, 0]
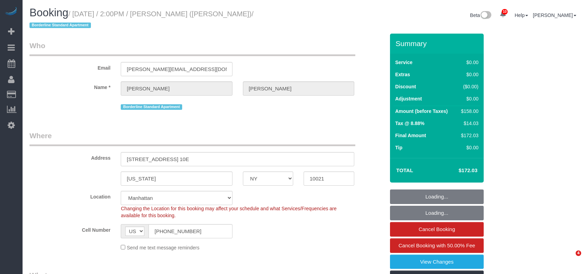
select select "NY"
select select "2"
select select "string:stripe-pm_1R58S94VGloSiKo7oTDM75CS"
select select "number:89"
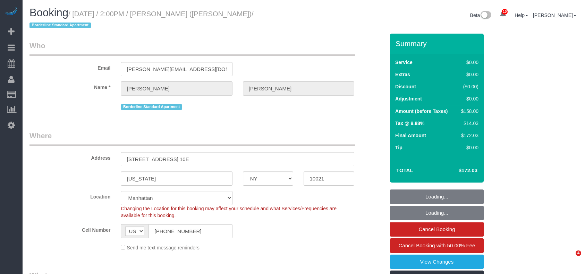
select select "number:90"
select select "number:15"
select select "number:6"
select select "object:1427"
select select "spot1"
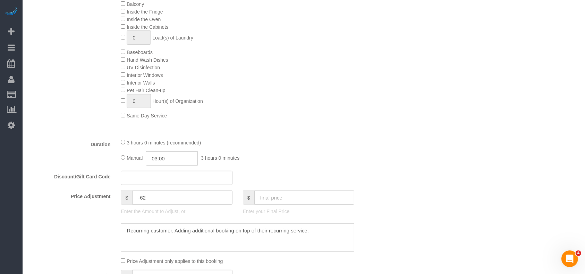
scroll to position [231, 0]
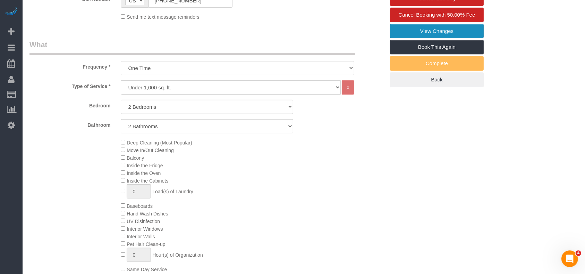
click at [454, 27] on link "View Changes" at bounding box center [437, 31] width 94 height 15
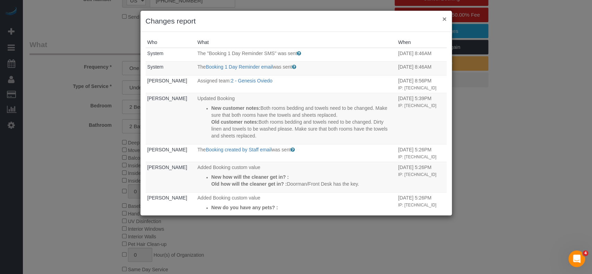
click at [445, 17] on button "×" at bounding box center [444, 18] width 4 height 7
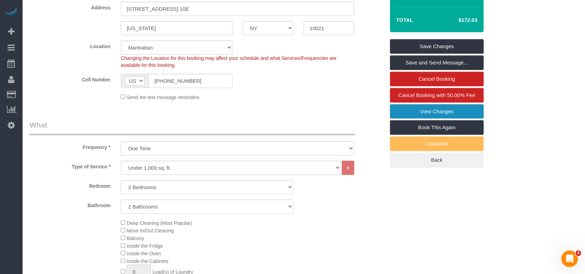
scroll to position [92, 0]
